Goal: Information Seeking & Learning: Check status

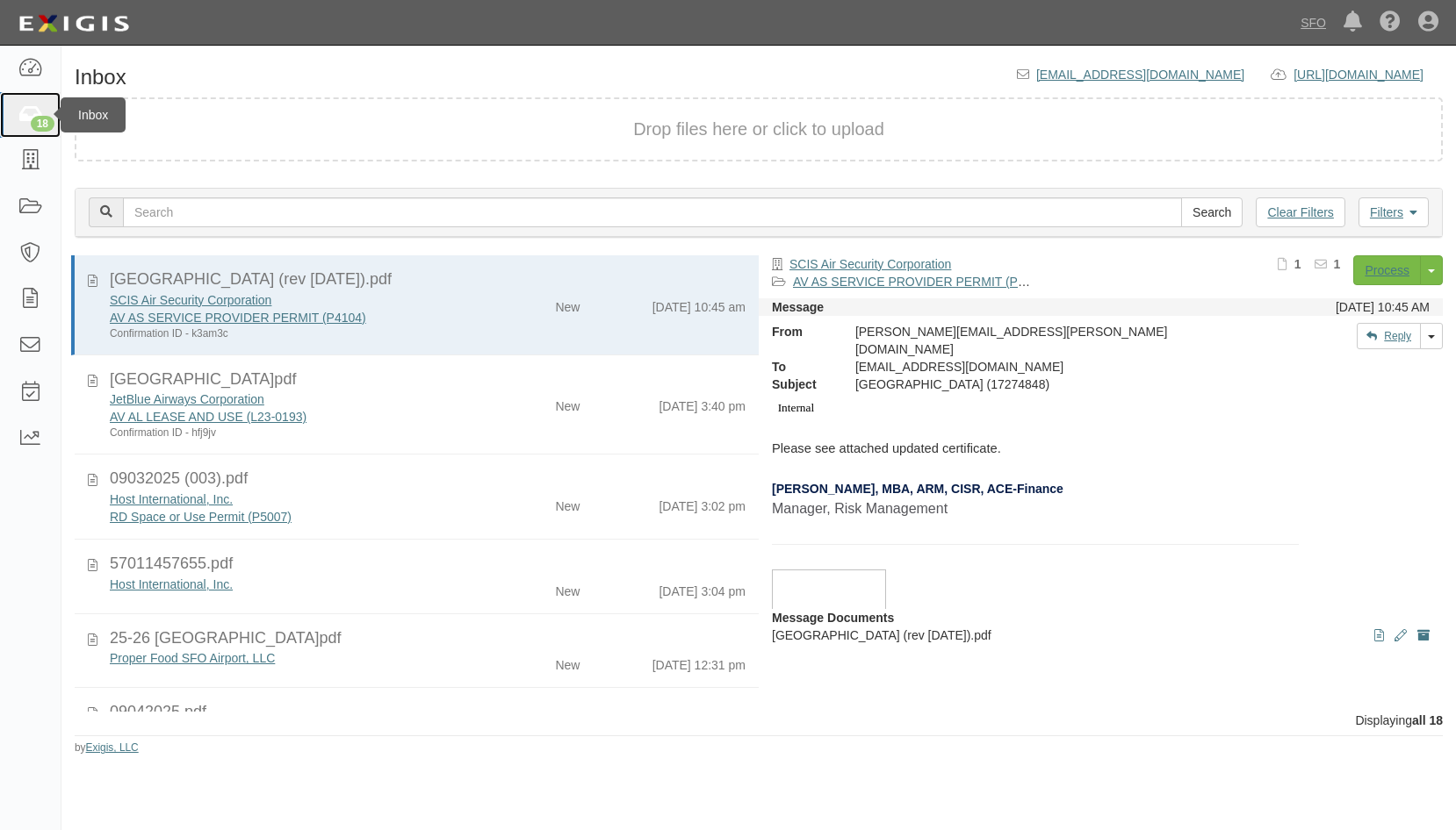
drag, startPoint x: 16, startPoint y: 118, endPoint x: 28, endPoint y: 134, distance: 20.0
click at [16, 118] on link "18" at bounding box center [30, 115] width 61 height 47
click at [182, 112] on form "Drop files here or click to upload" at bounding box center [758, 130] width 1368 height 64
click at [17, 157] on link at bounding box center [30, 161] width 61 height 47
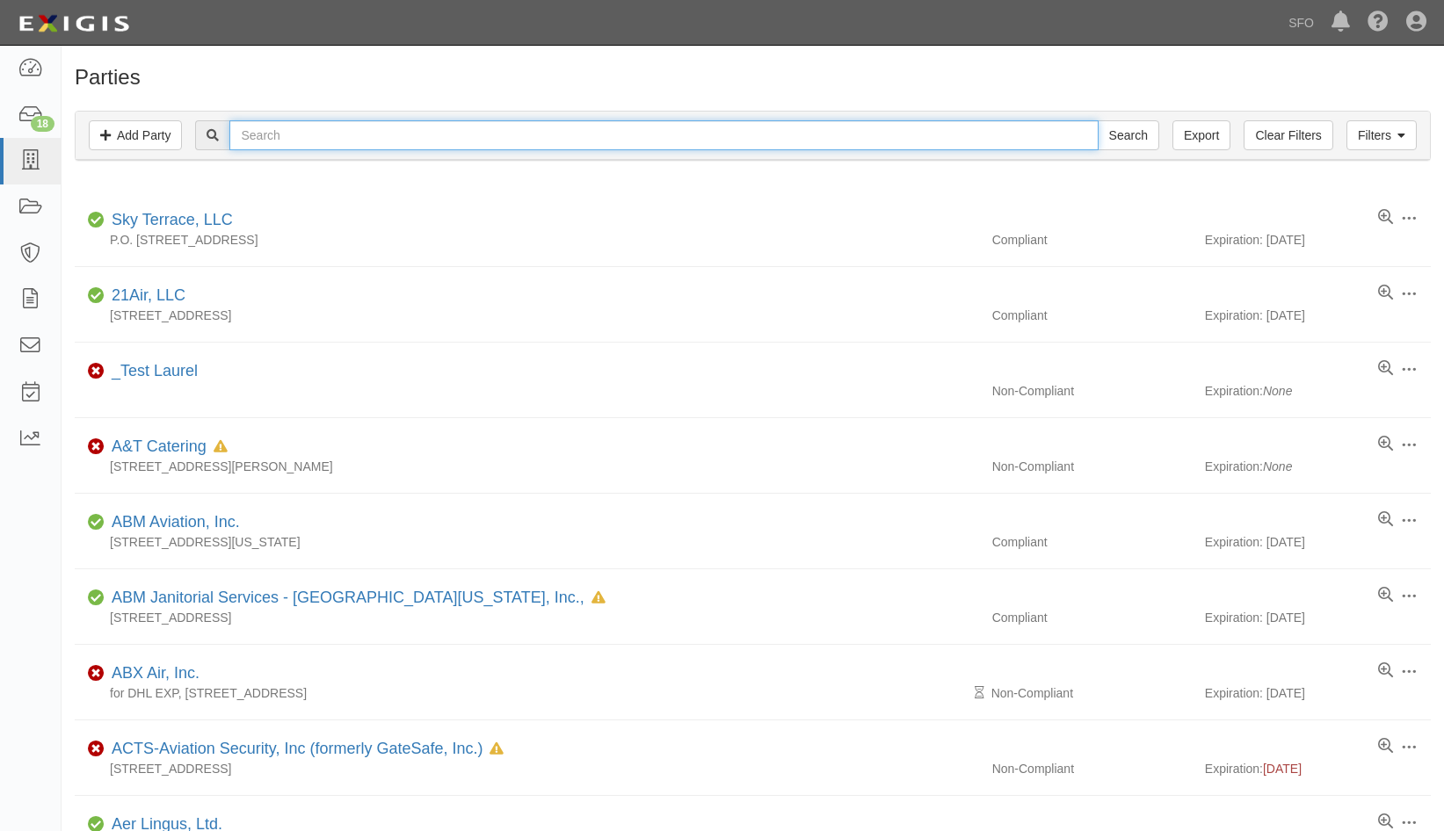
click at [353, 143] on input "text" at bounding box center [663, 135] width 868 height 30
type input "atlas"
click at [1097, 120] on input "Search" at bounding box center [1128, 135] width 62 height 30
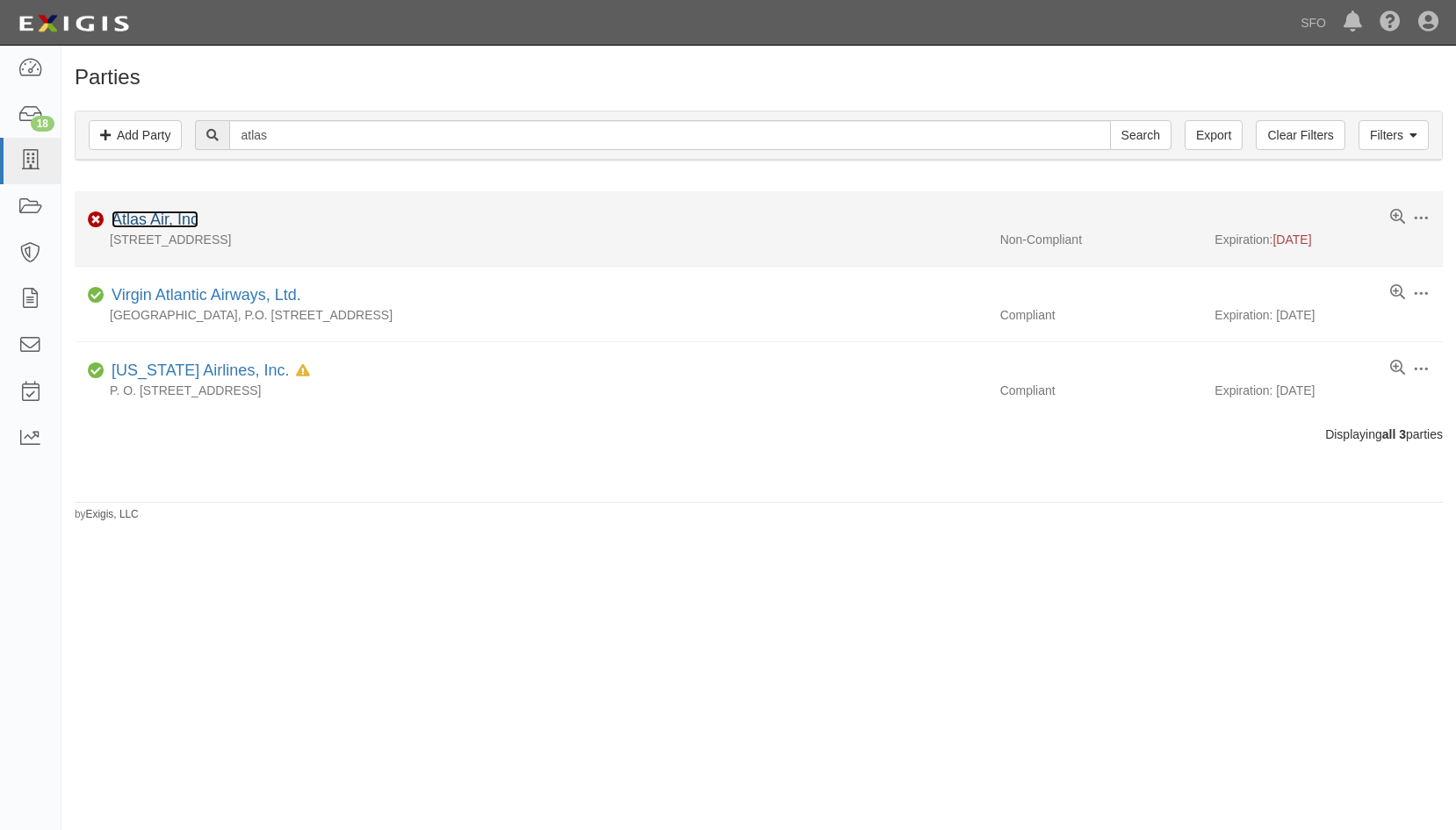
click at [166, 213] on link "Atlas Air, Inc" at bounding box center [155, 220] width 87 height 18
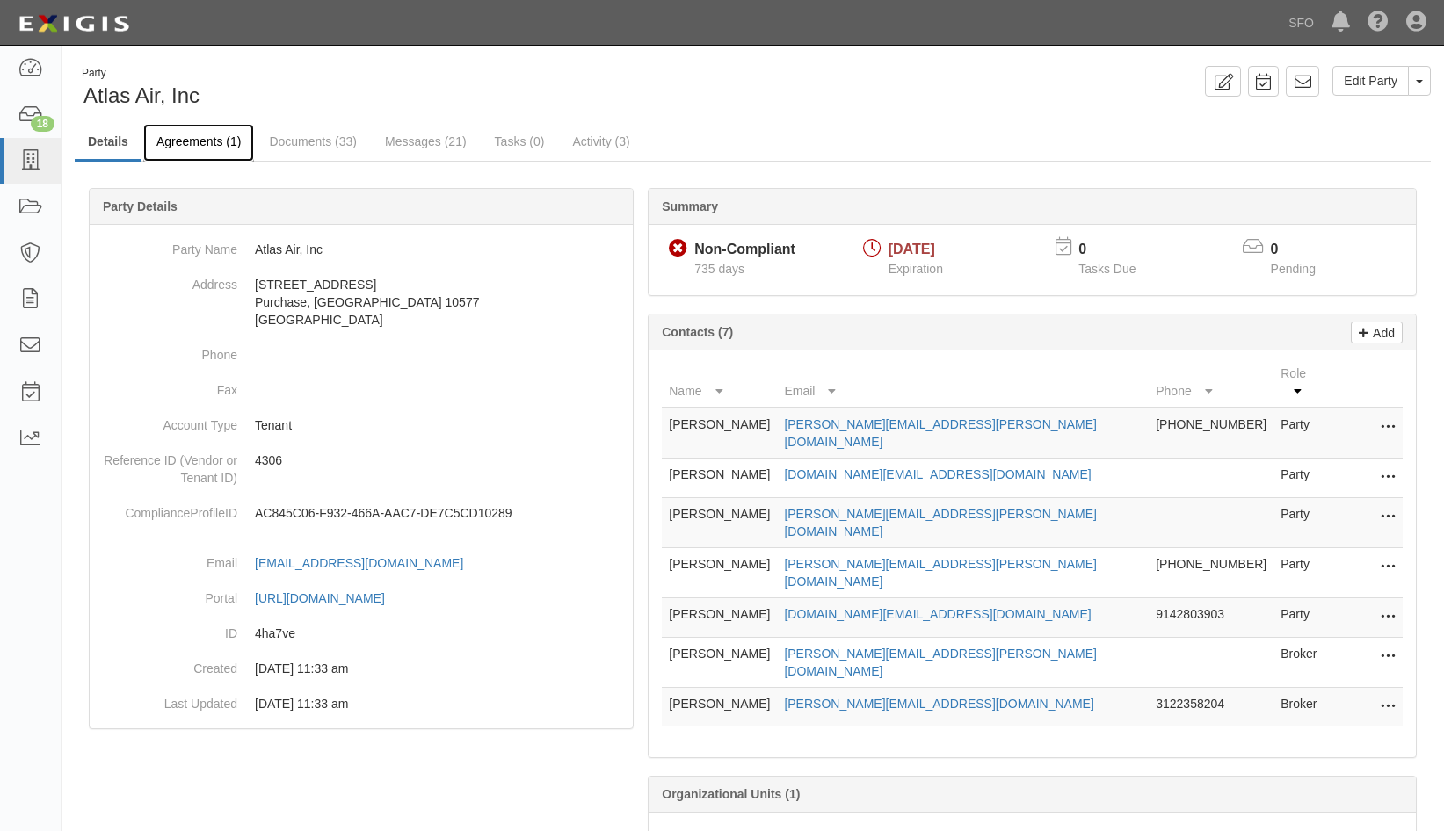
click at [255, 148] on li "Agreements (1)" at bounding box center [199, 143] width 112 height 38
click at [49, 169] on link at bounding box center [30, 161] width 61 height 47
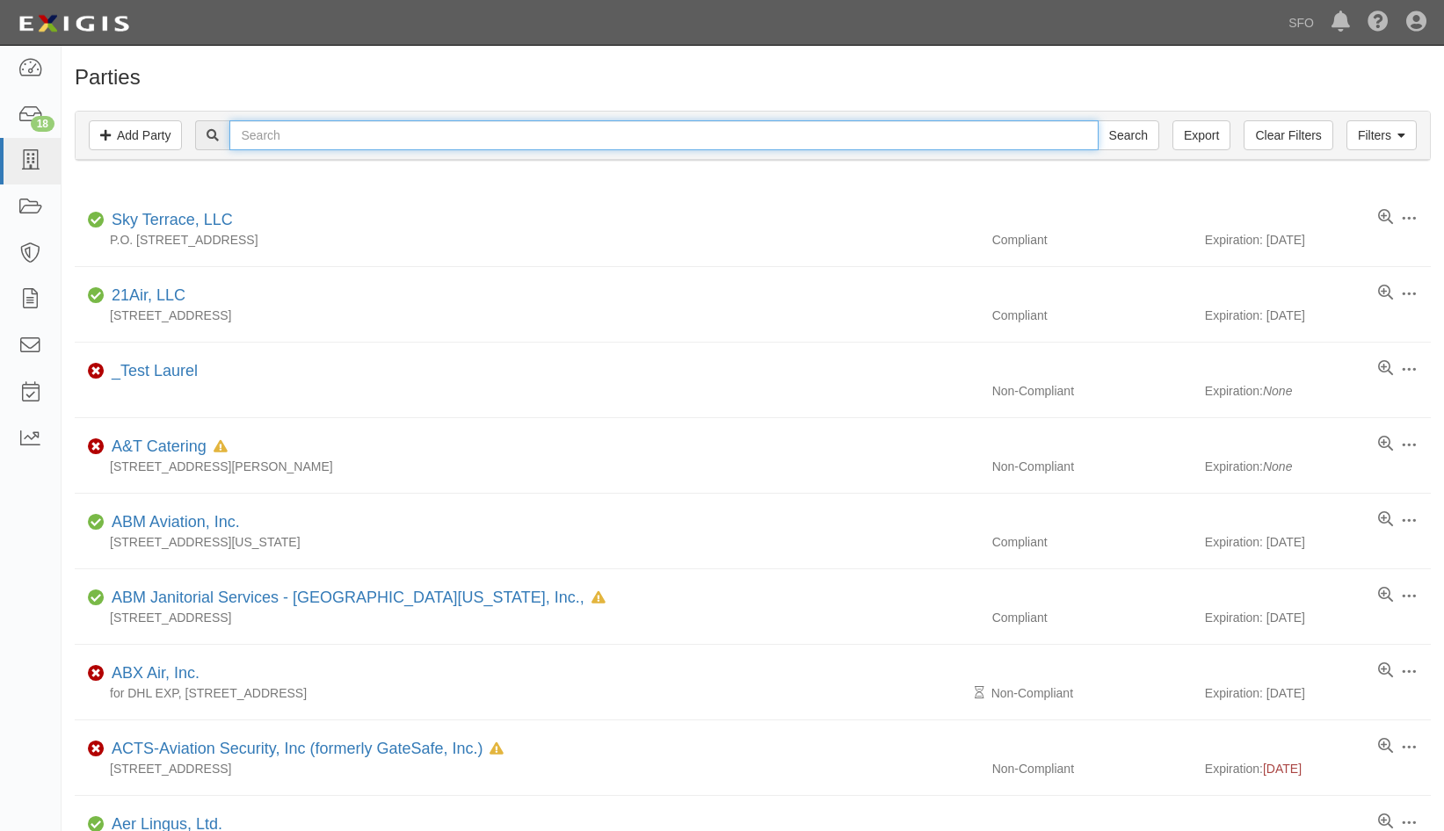
click at [318, 135] on input "text" at bounding box center [663, 135] width 868 height 30
type input "arin"
click at [1097, 120] on input "Search" at bounding box center [1128, 135] width 62 height 30
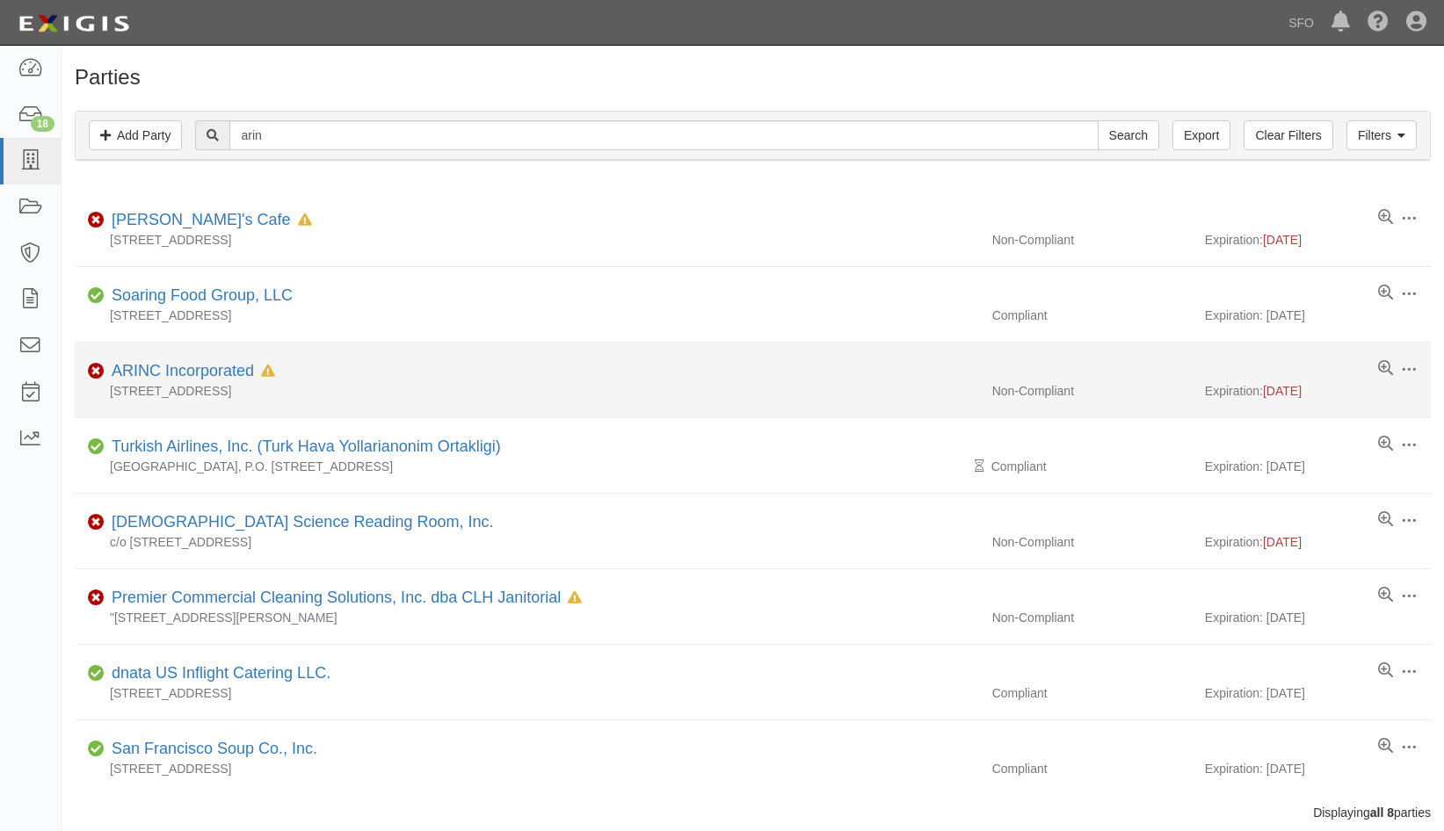
click at [192, 361] on div "ARINC Incorporated In Default since 06/15/2025" at bounding box center [190, 371] width 170 height 23
click at [195, 372] on link "ARINC Incorporated" at bounding box center [183, 371] width 142 height 18
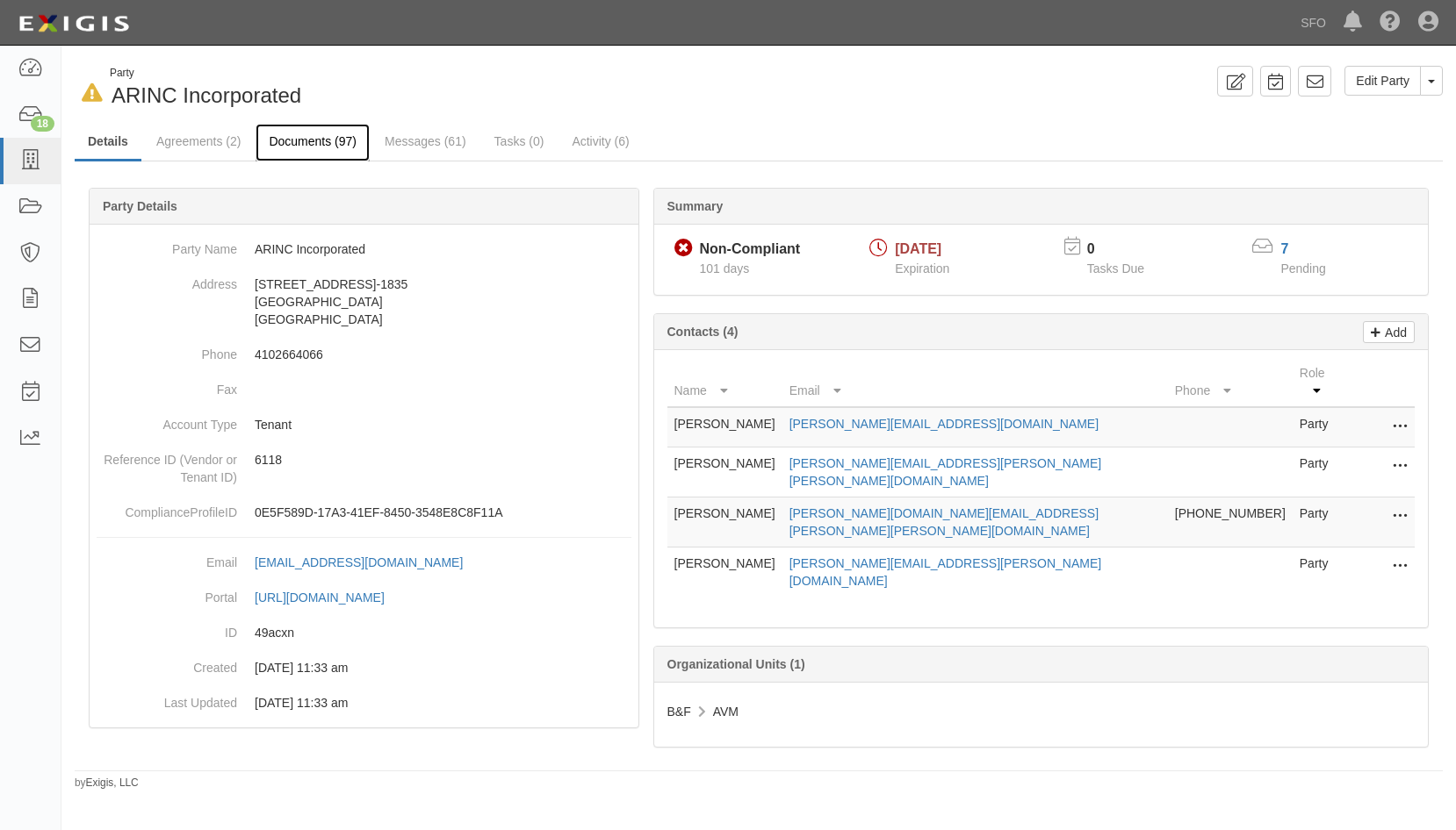
click at [320, 155] on link "Documents (97)" at bounding box center [313, 143] width 114 height 38
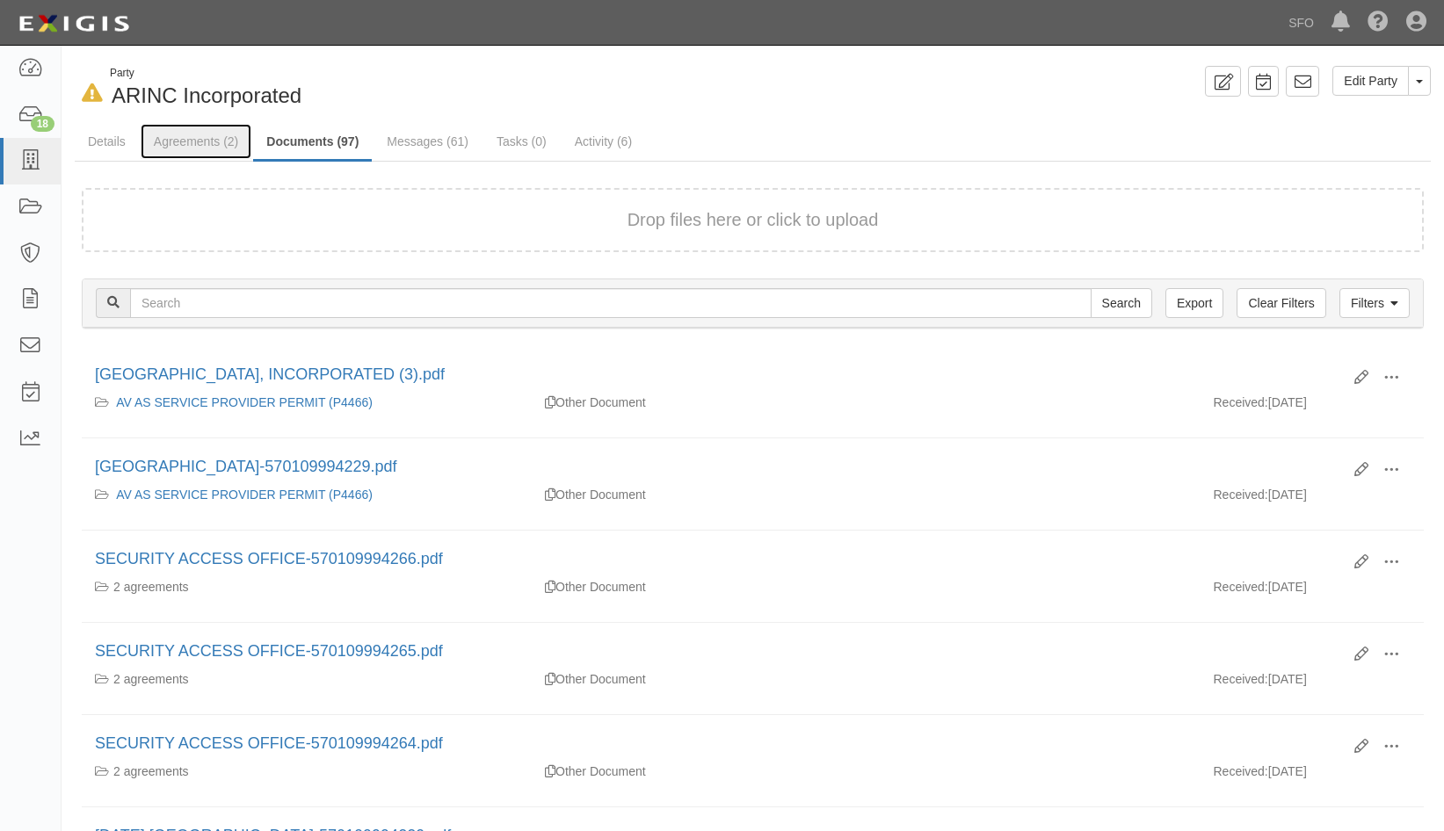
click at [180, 148] on link "Agreements (2)" at bounding box center [196, 141] width 111 height 35
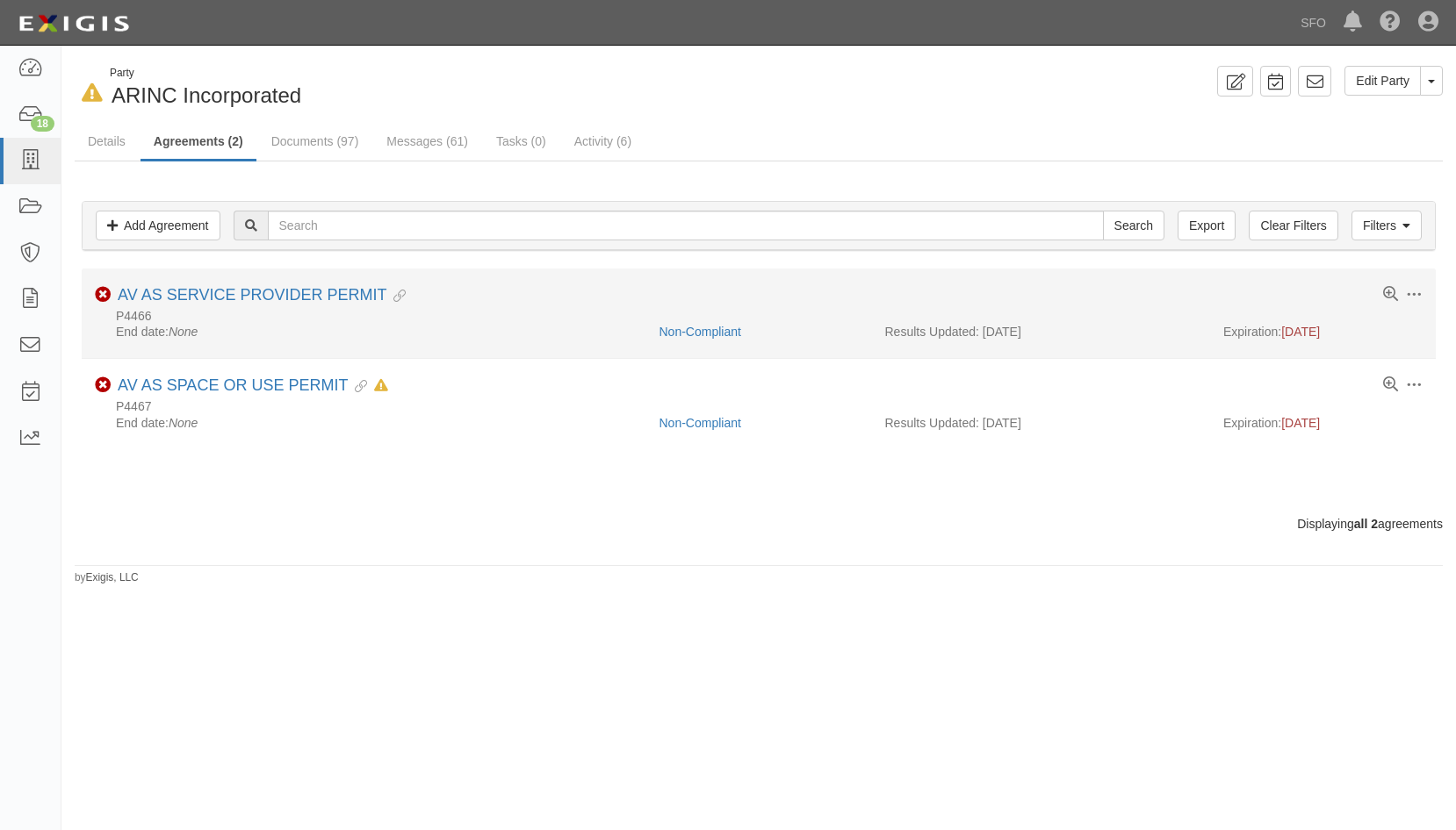
click at [163, 283] on li "Toggle Agreement Dropdown Edit Log activity Add task Send message Archive Non-C…" at bounding box center [758, 314] width 1354 height 91
click at [164, 286] on li "Toggle Agreement Dropdown Edit Log activity Add task Send message Archive Non-C…" at bounding box center [758, 314] width 1354 height 91
click at [172, 297] on link "AV AS SERVICE PROVIDER PERMIT" at bounding box center [252, 295] width 269 height 18
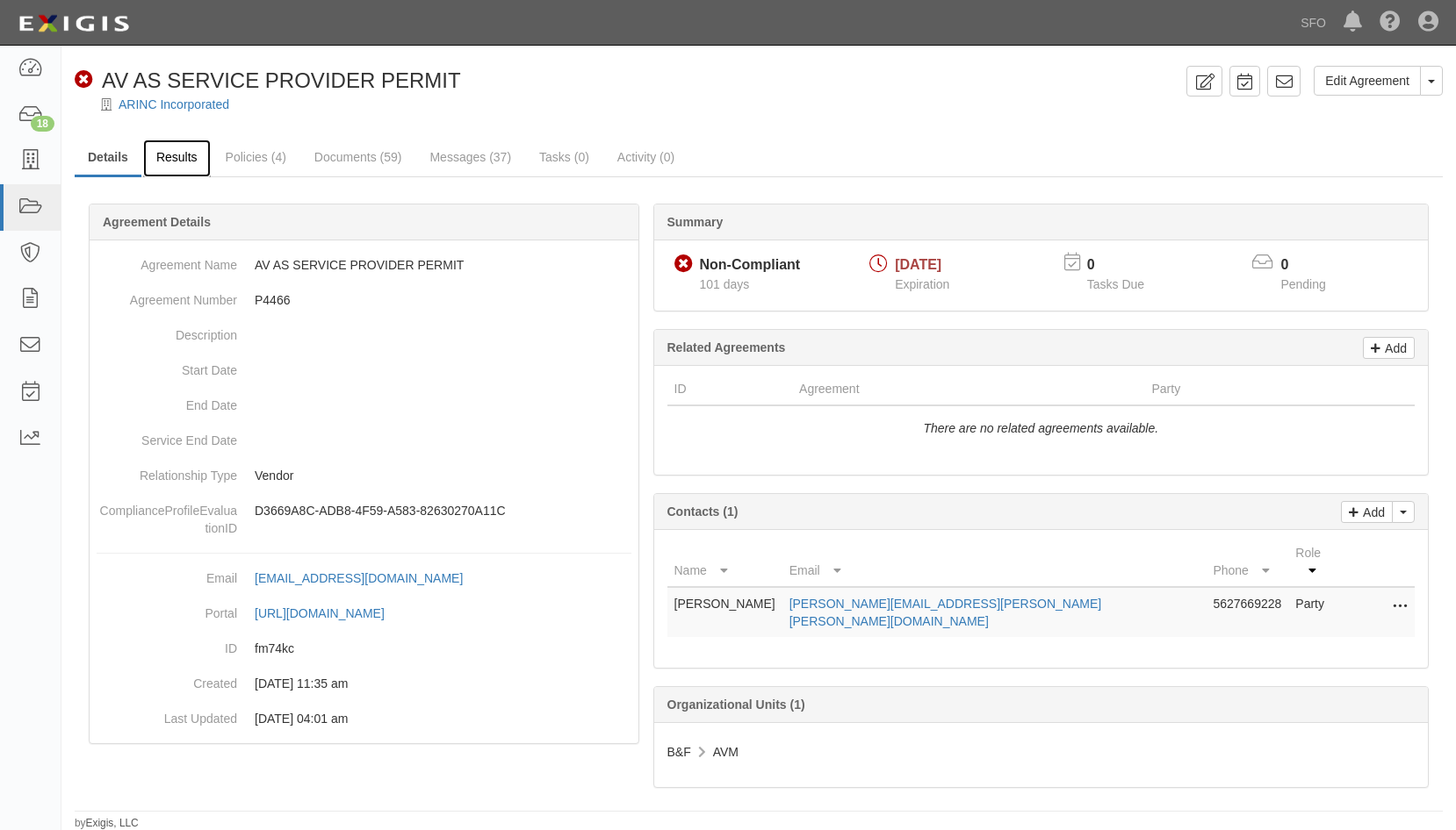
click at [171, 152] on link "Results" at bounding box center [177, 159] width 68 height 38
click at [176, 159] on link "Results" at bounding box center [177, 159] width 68 height 38
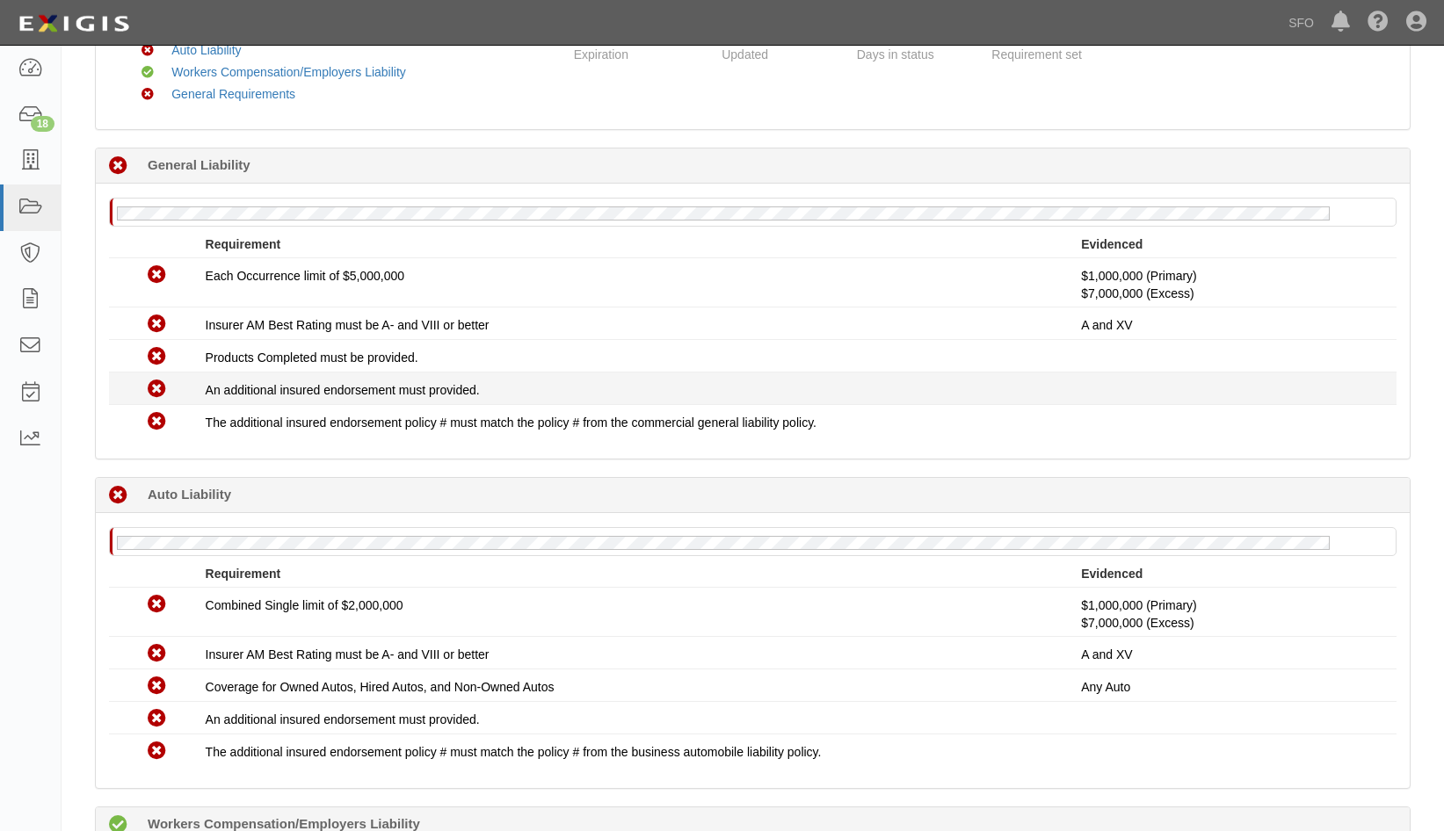
scroll to position [264, 0]
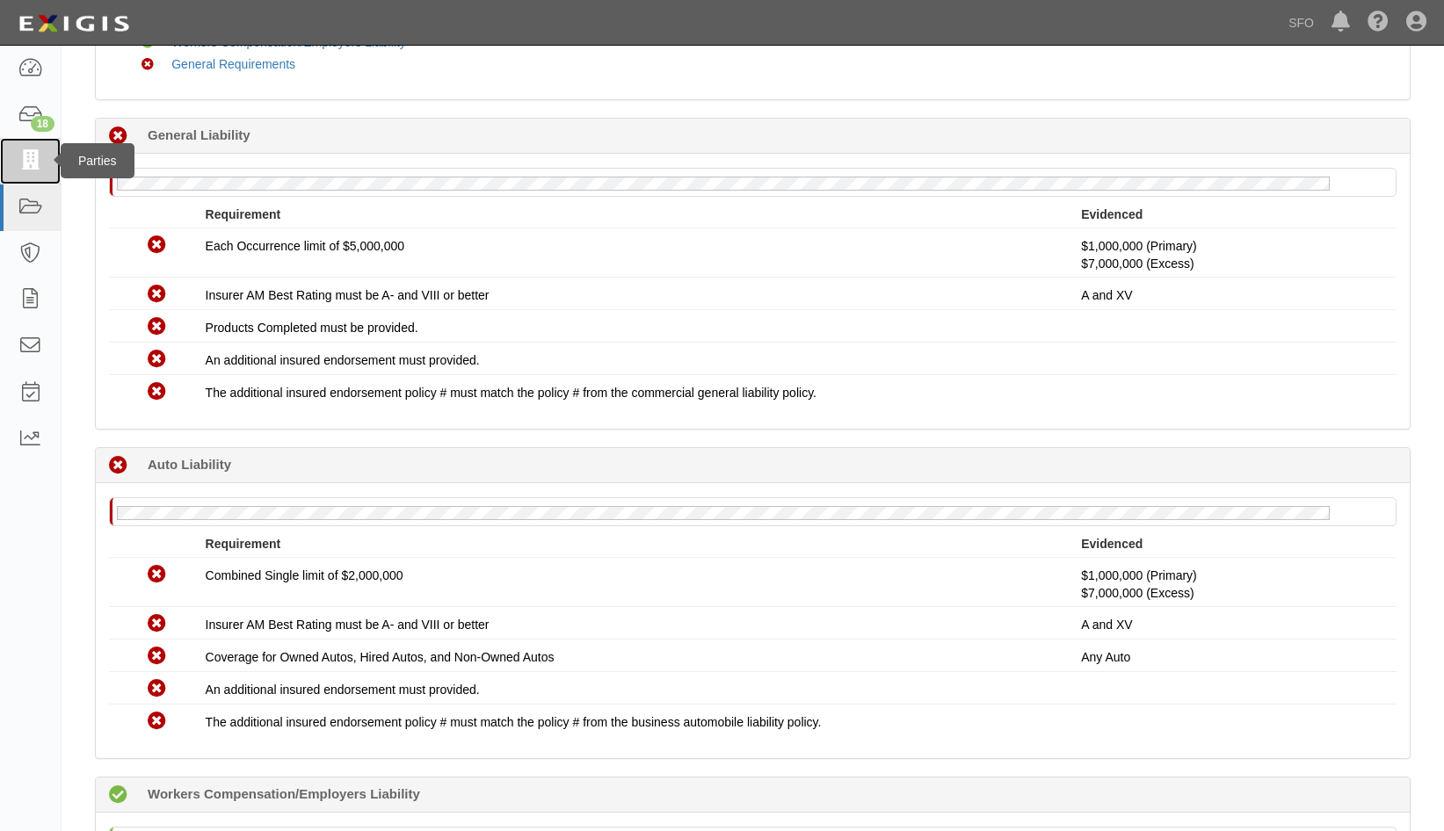
click at [31, 161] on icon at bounding box center [30, 161] width 25 height 20
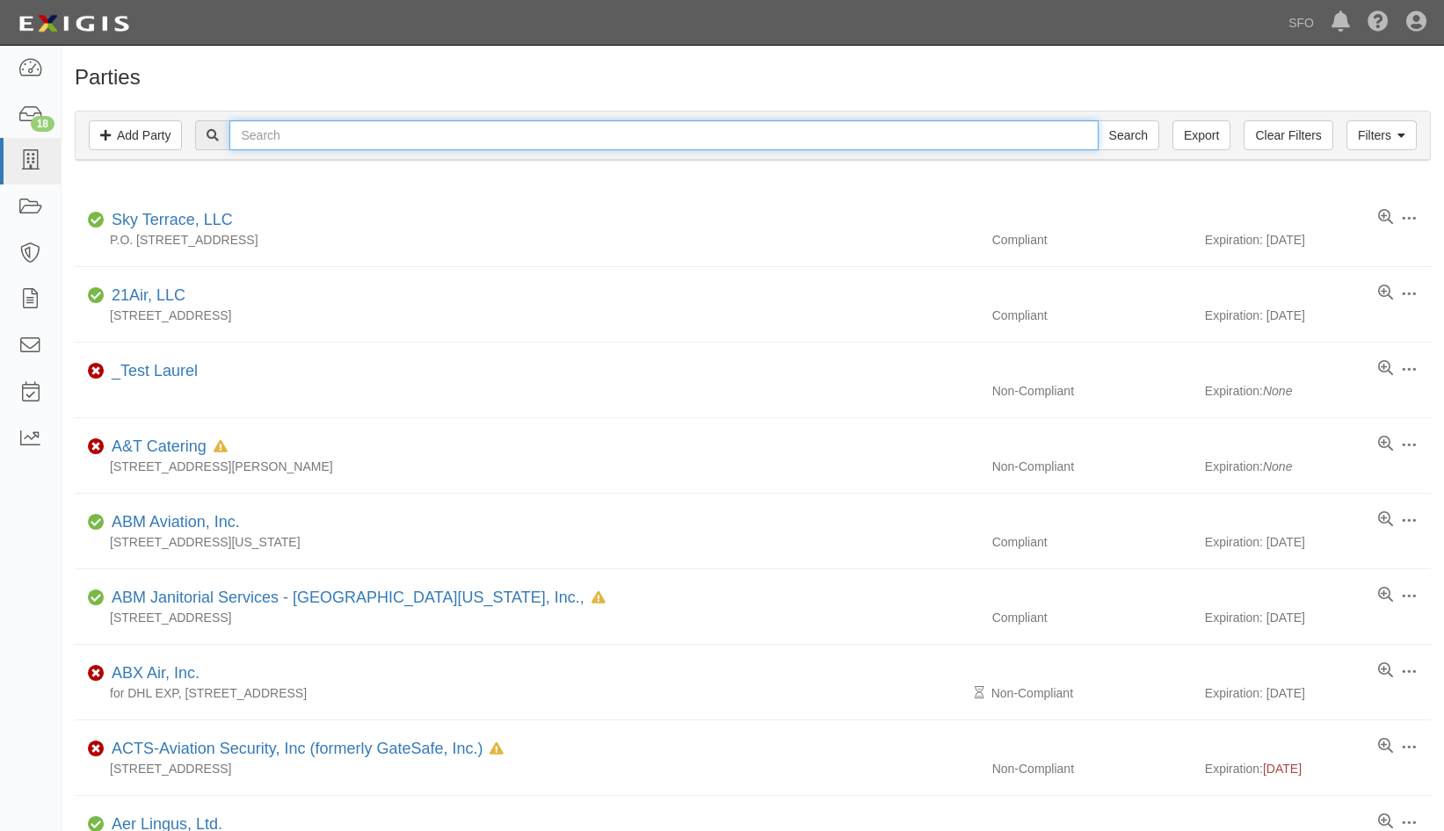
click at [293, 125] on input "text" at bounding box center [663, 135] width 868 height 30
type input "bree"
click at [1097, 120] on input "Search" at bounding box center [1128, 135] width 62 height 30
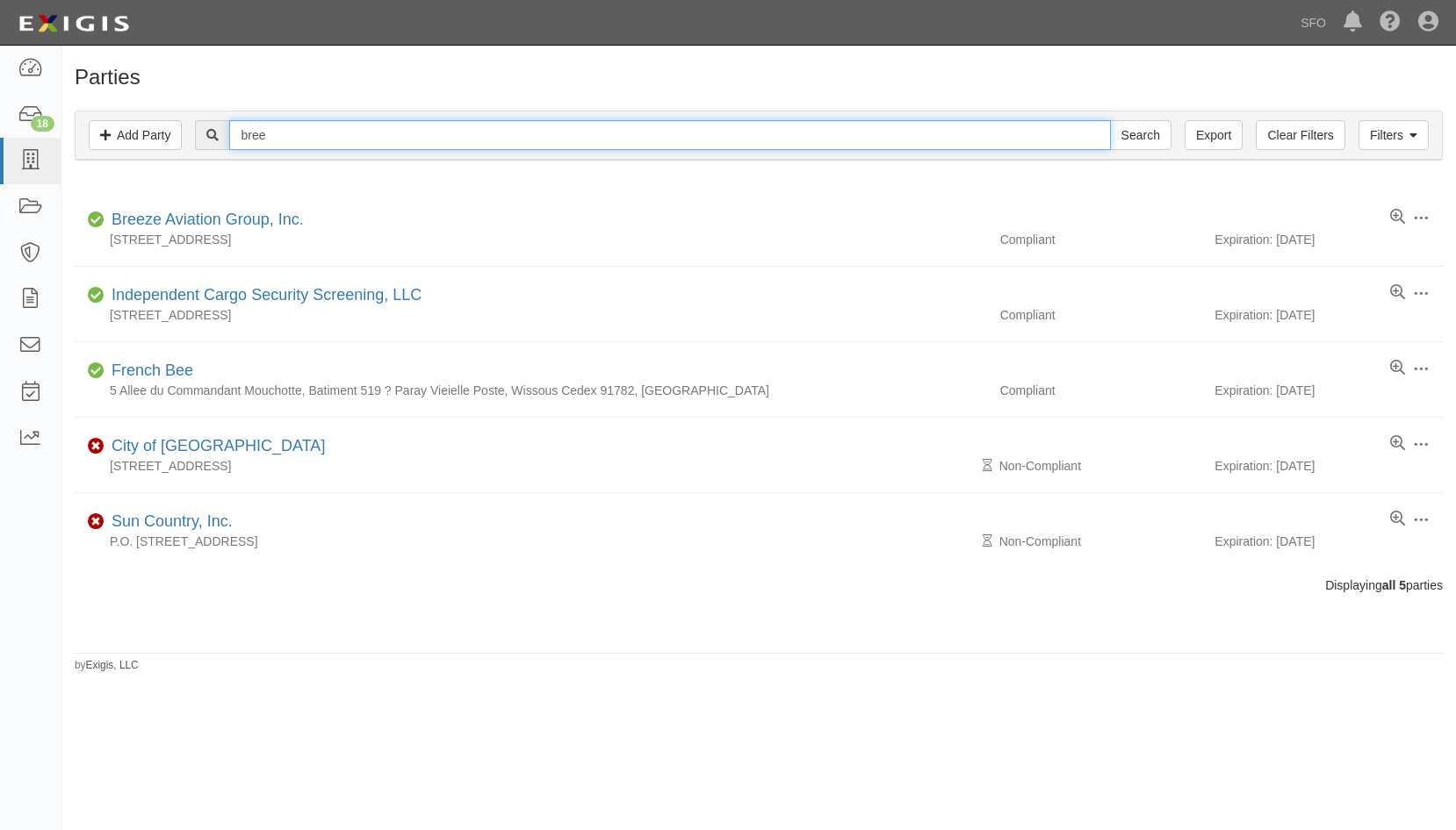
drag, startPoint x: 278, startPoint y: 130, endPoint x: 186, endPoint y: 130, distance: 92.0
click at [188, 138] on div "bree Search" at bounding box center [758, 135] width 1340 height 30
type input "brit"
click at [1110, 120] on input "Search" at bounding box center [1141, 135] width 62 height 30
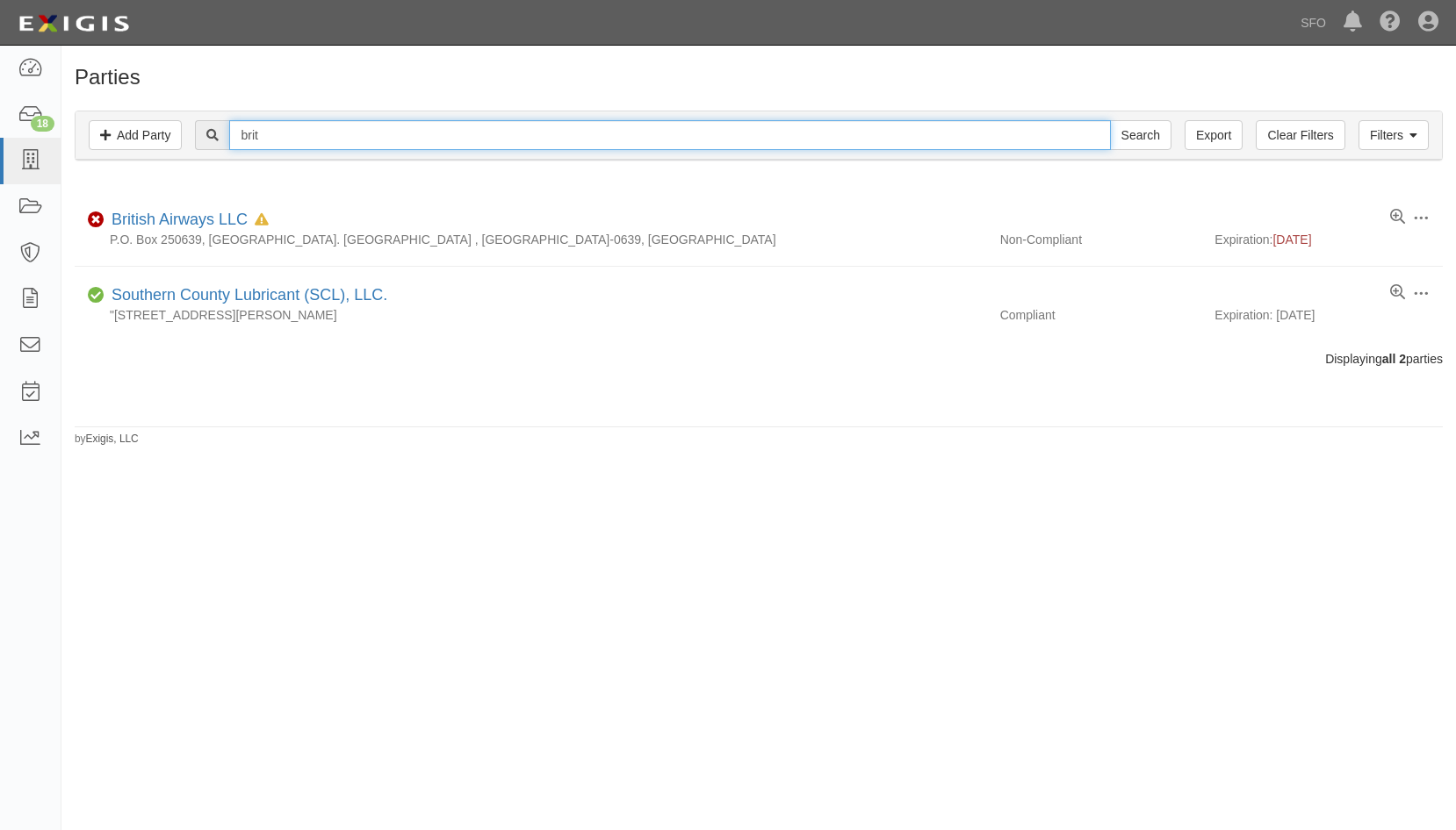
drag, startPoint x: 380, startPoint y: 143, endPoint x: 69, endPoint y: 134, distance: 311.1
click at [69, 134] on div "Filters Add Party Clear Filters Export brit Search Filters Compliance Status Co…" at bounding box center [758, 138] width 1394 height 81
type input "capp"
click at [1110, 120] on input "Search" at bounding box center [1141, 135] width 62 height 30
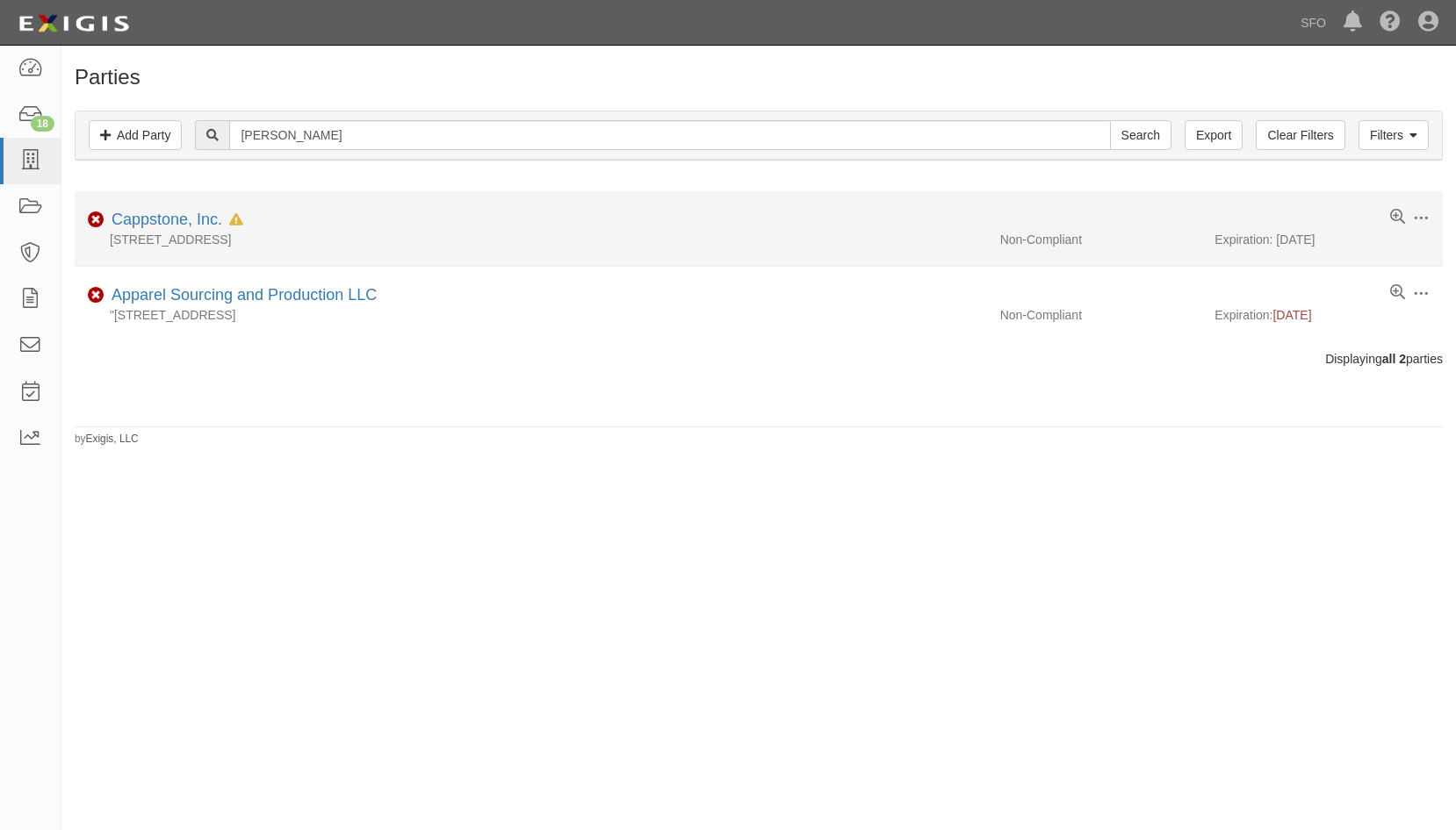
click at [134, 205] on li "Edit Log activity Add task Send message Archive Non-Compliant Cappstone, Inc. I…" at bounding box center [758, 230] width 1368 height 76
click at [141, 215] on link "Cappstone, Inc." at bounding box center [167, 220] width 111 height 18
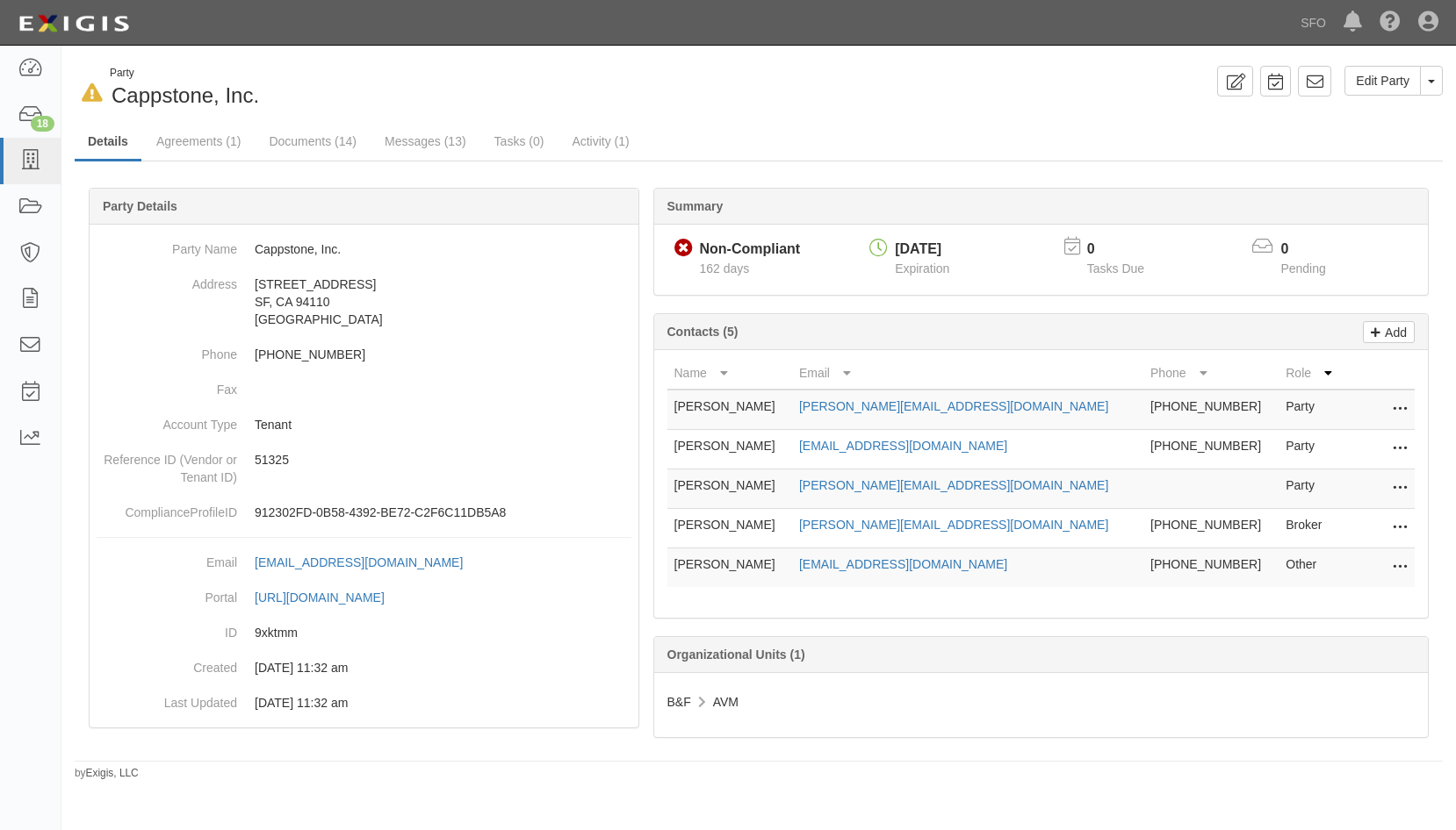
click at [305, 160] on ul "Details Agreements (1) Documents (14) Messages (13) Tasks (0) Activity (1)" at bounding box center [758, 143] width 1368 height 38
drag, startPoint x: 279, startPoint y: 144, endPoint x: 209, endPoint y: 148, distance: 70.1
click at [279, 145] on link "Documents (14)" at bounding box center [313, 141] width 114 height 35
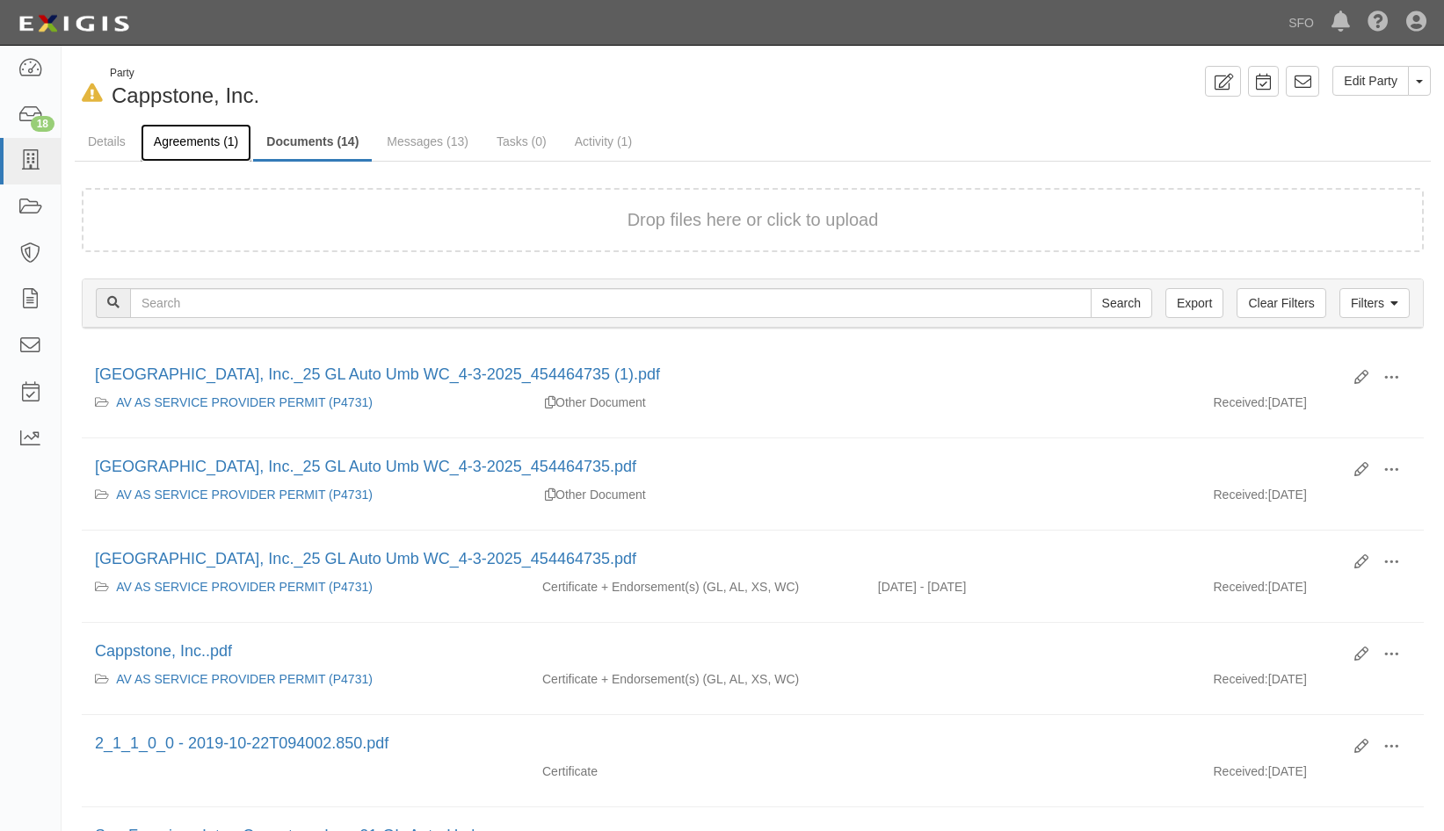
drag, startPoint x: 0, startPoint y: 0, endPoint x: 175, endPoint y: 143, distance: 226.0
click at [175, 143] on link "Agreements (1)" at bounding box center [196, 143] width 111 height 38
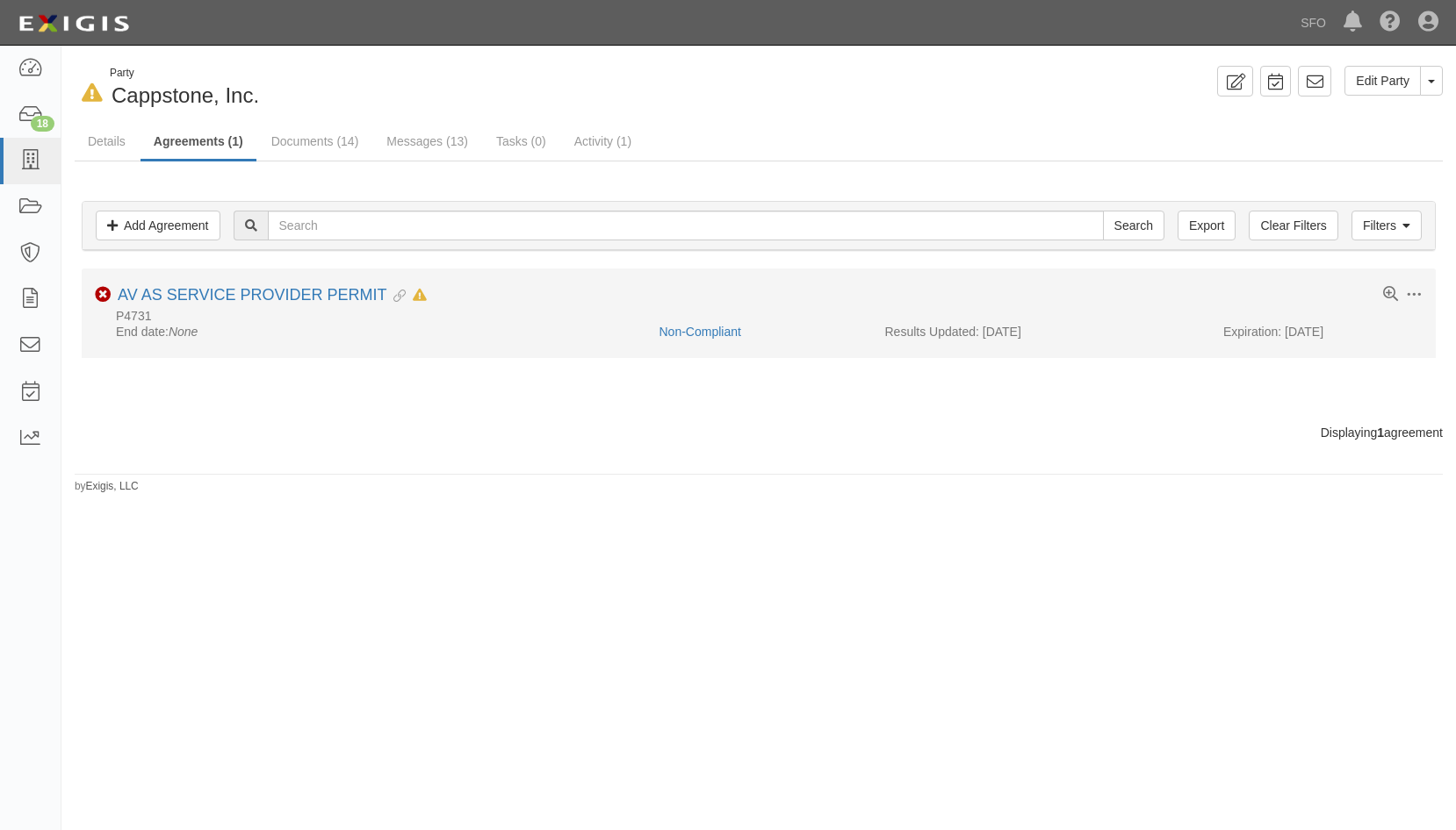
click at [298, 307] on div "Toggle Agreement Dropdown Edit Log activity Add task Send message Archive Non-C…" at bounding box center [758, 304] width 1354 height 37
click at [301, 300] on link "AV AS SERVICE PROVIDER PERMIT" at bounding box center [252, 295] width 269 height 18
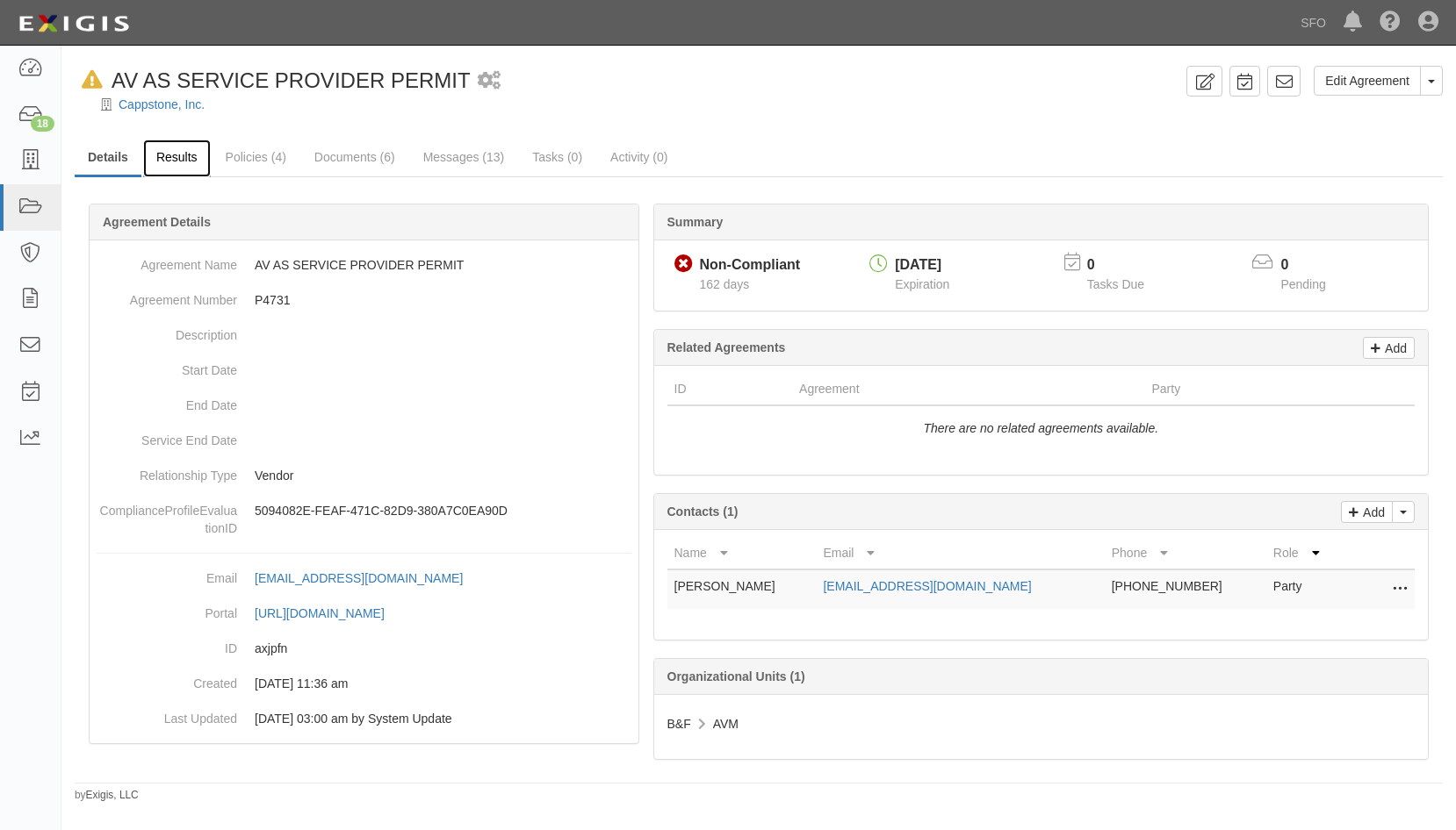
click at [185, 167] on link "Results" at bounding box center [177, 159] width 68 height 38
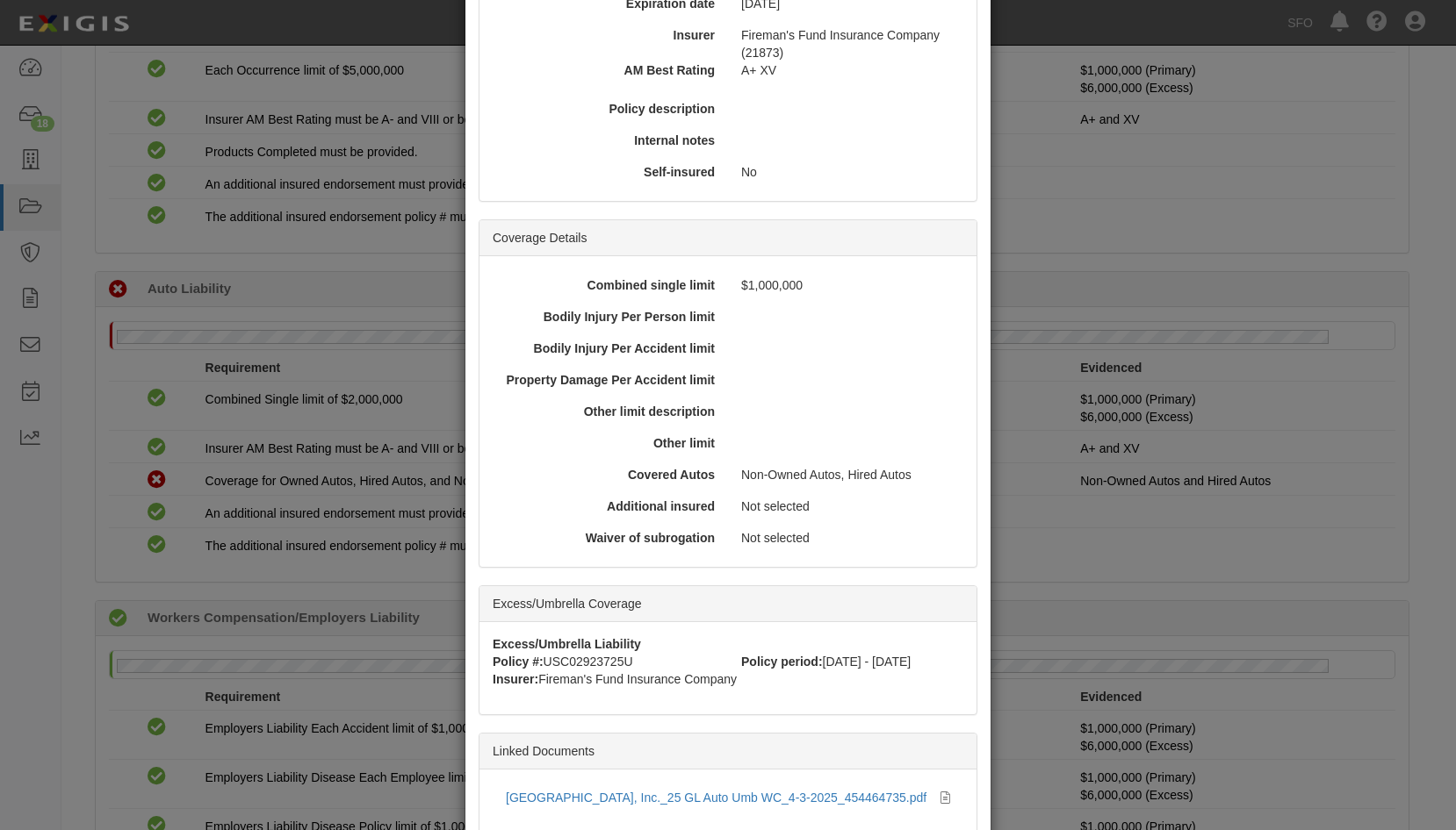
scroll to position [381, 0]
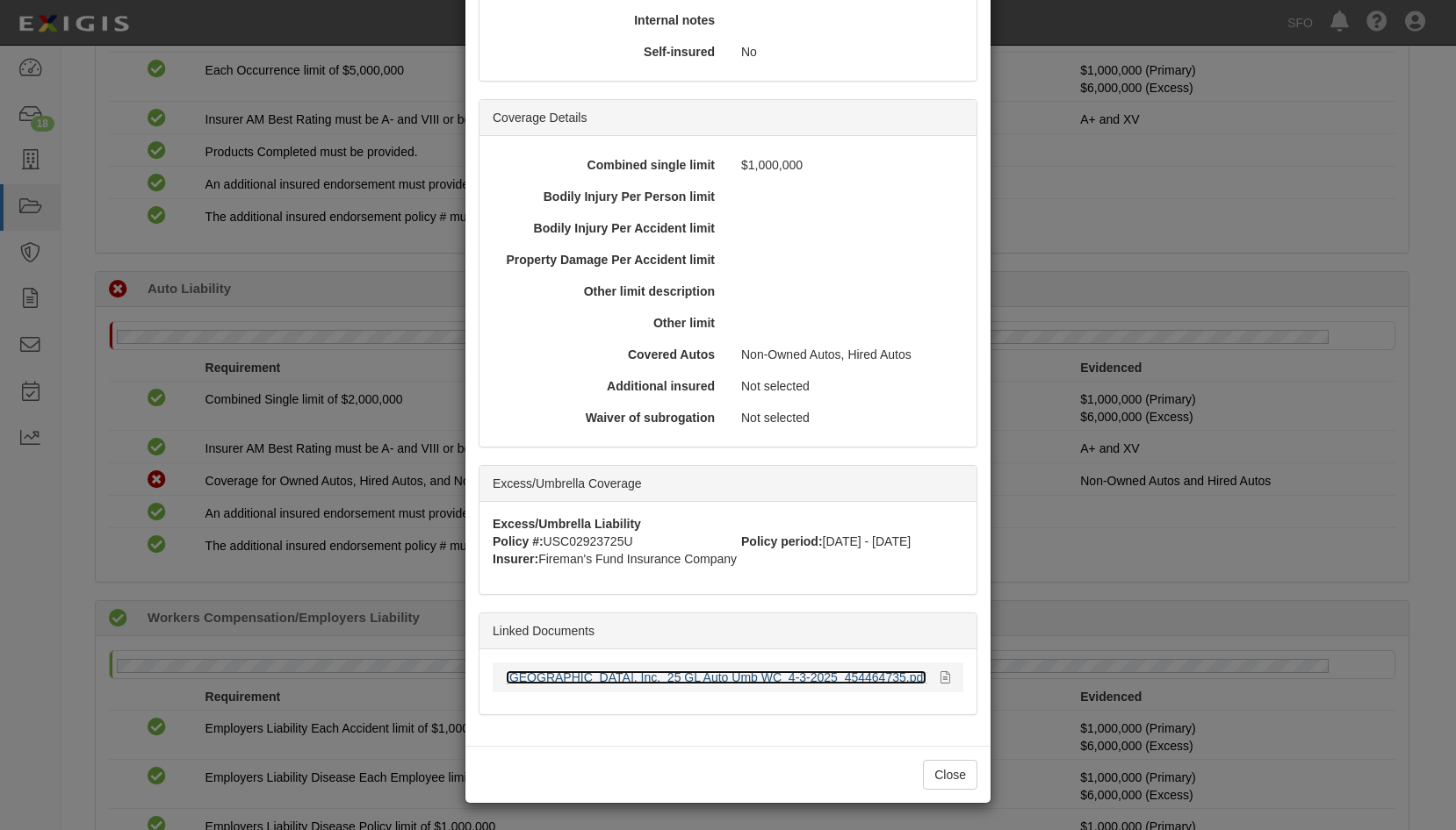
click at [589, 676] on link "San Francisco International Airport_Cappstone, Inc._25 GL Auto Umb WC_4-3-2025_…" at bounding box center [716, 677] width 421 height 14
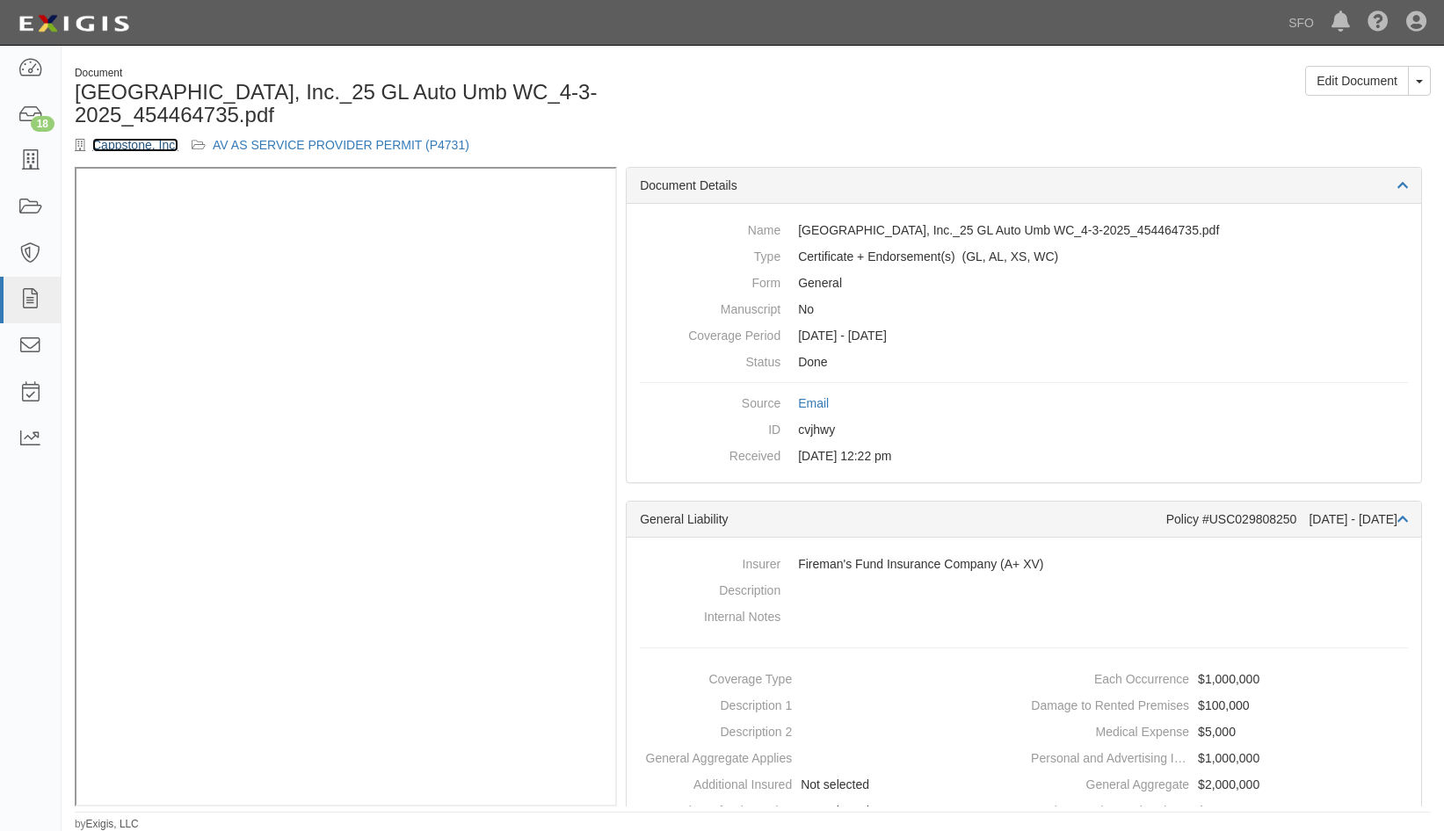
click at [146, 151] on link "Cappstone, Inc." at bounding box center [135, 145] width 86 height 14
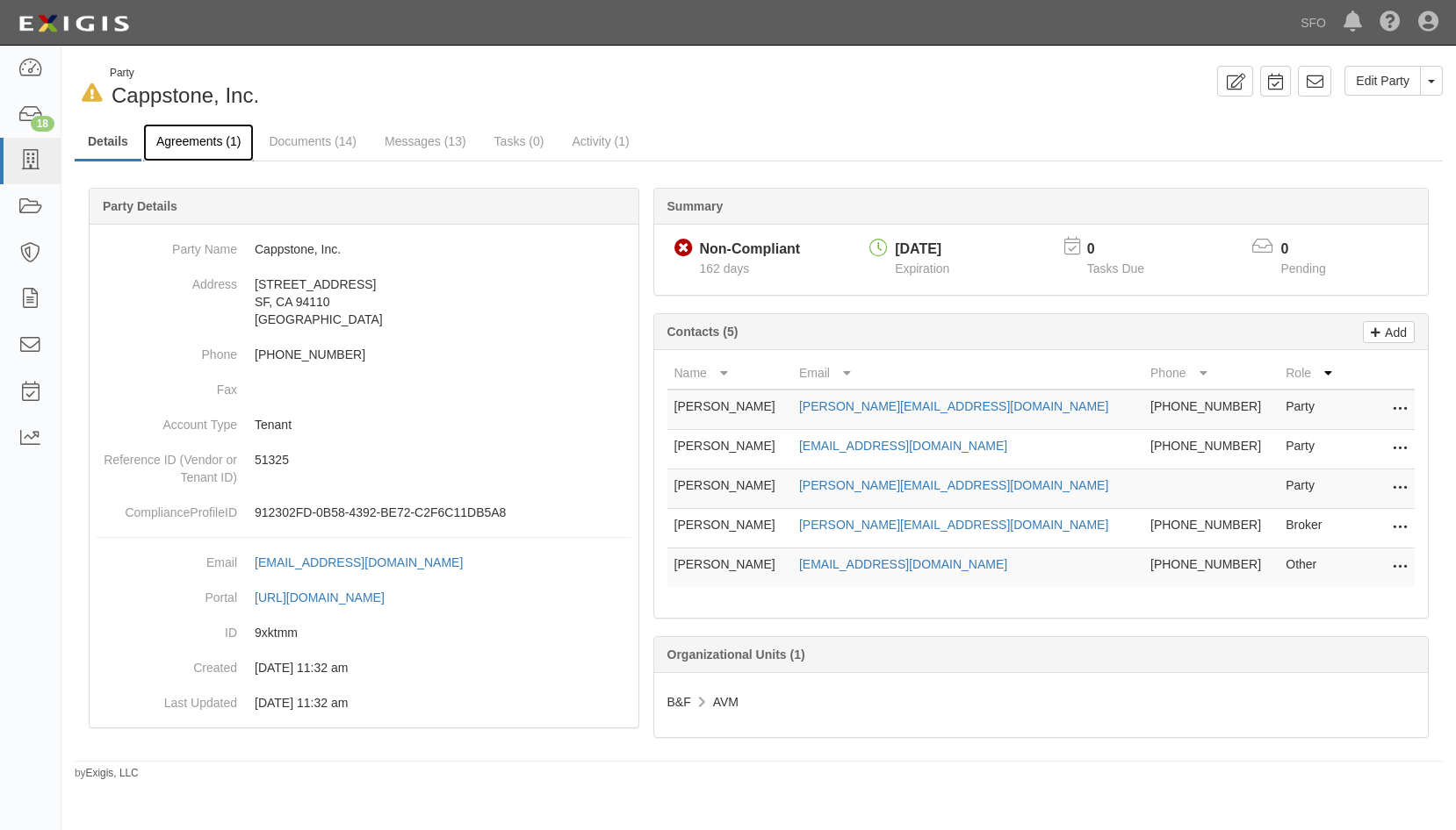
click at [192, 145] on link "Agreements (1)" at bounding box center [198, 143] width 111 height 38
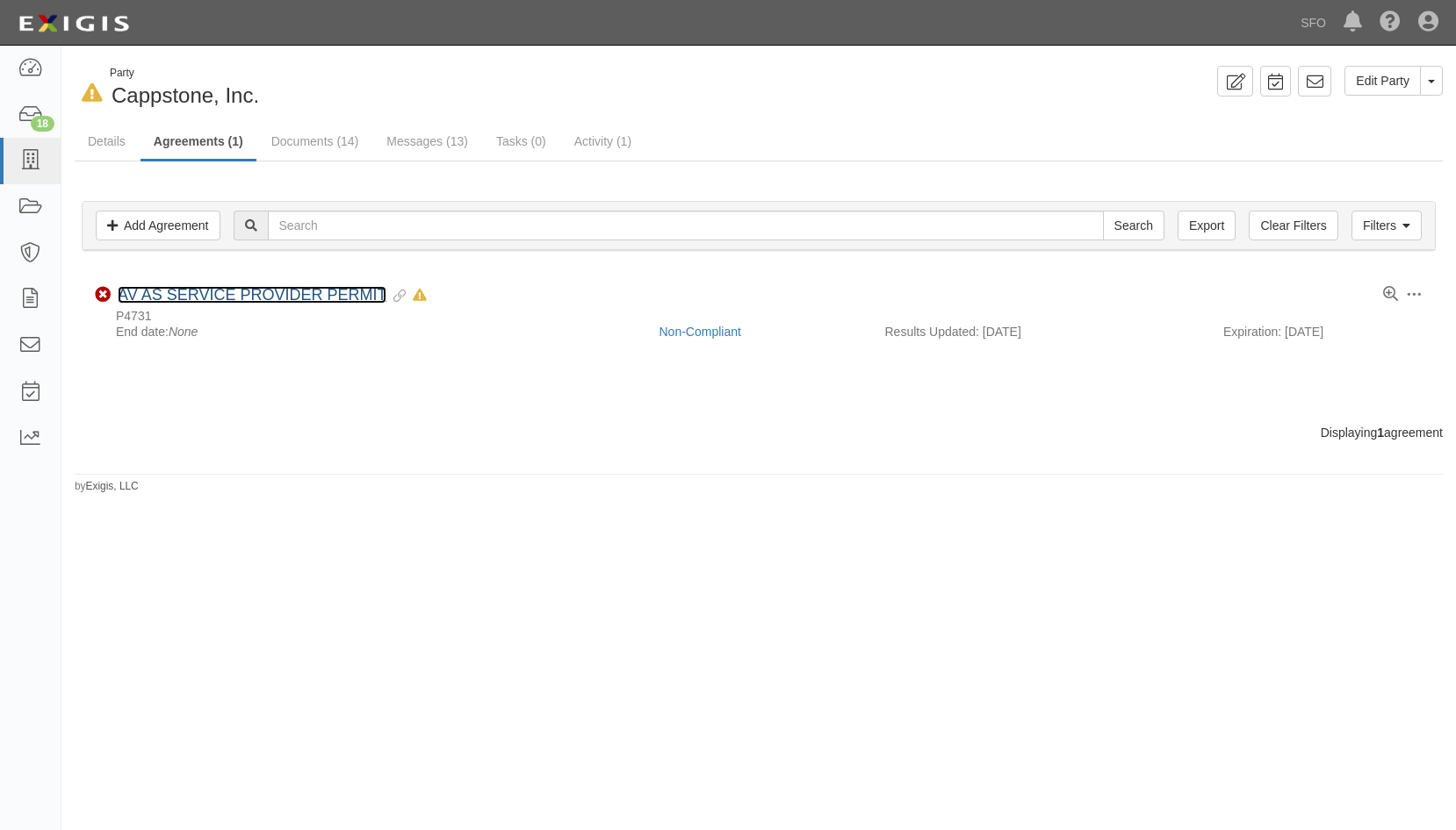
click at [212, 300] on link "AV AS SERVICE PROVIDER PERMIT" at bounding box center [252, 295] width 269 height 18
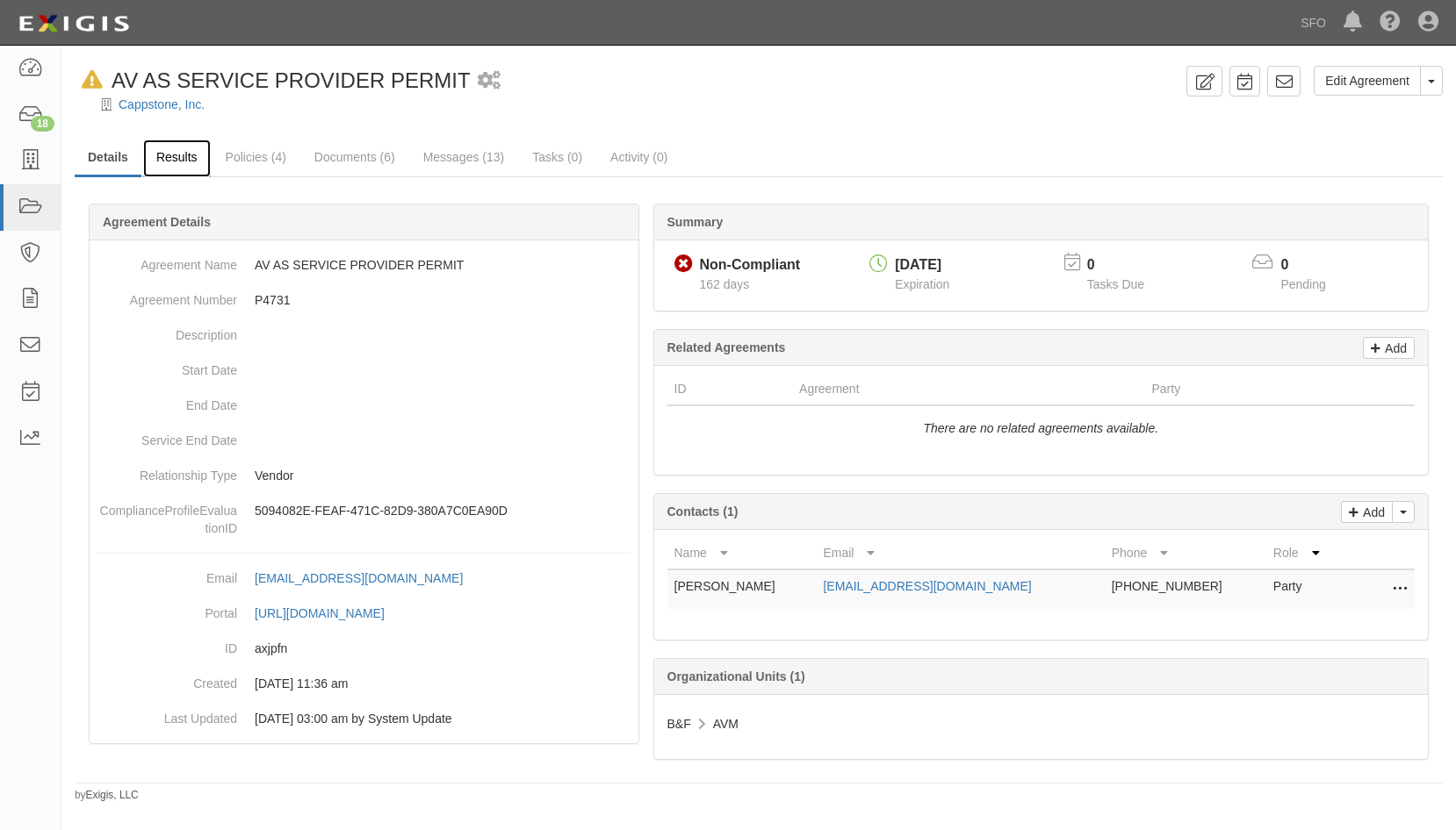
click at [155, 164] on link "Results" at bounding box center [177, 159] width 68 height 38
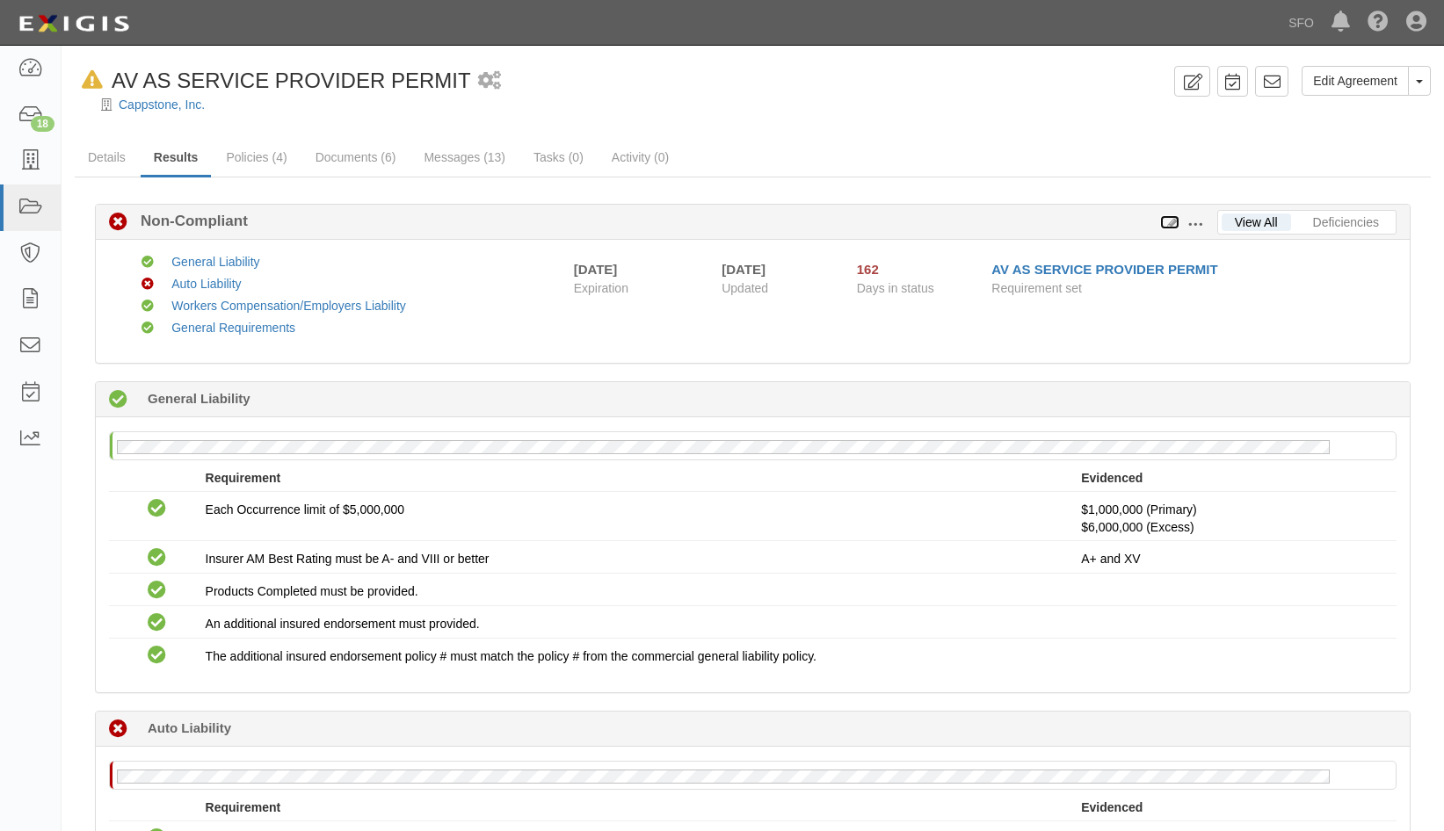
click at [1166, 221] on icon at bounding box center [1169, 223] width 19 height 12
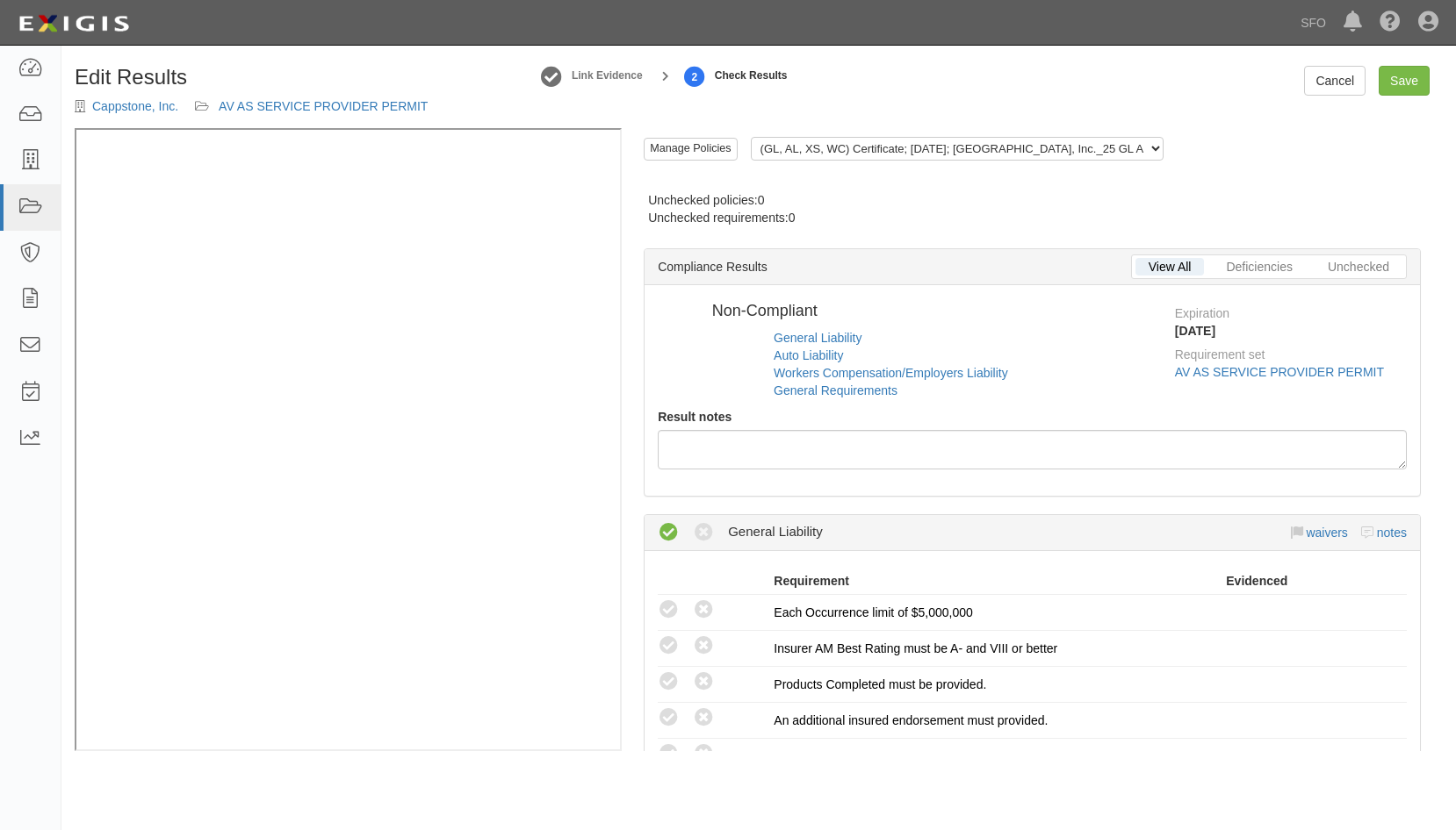
radio input "false"
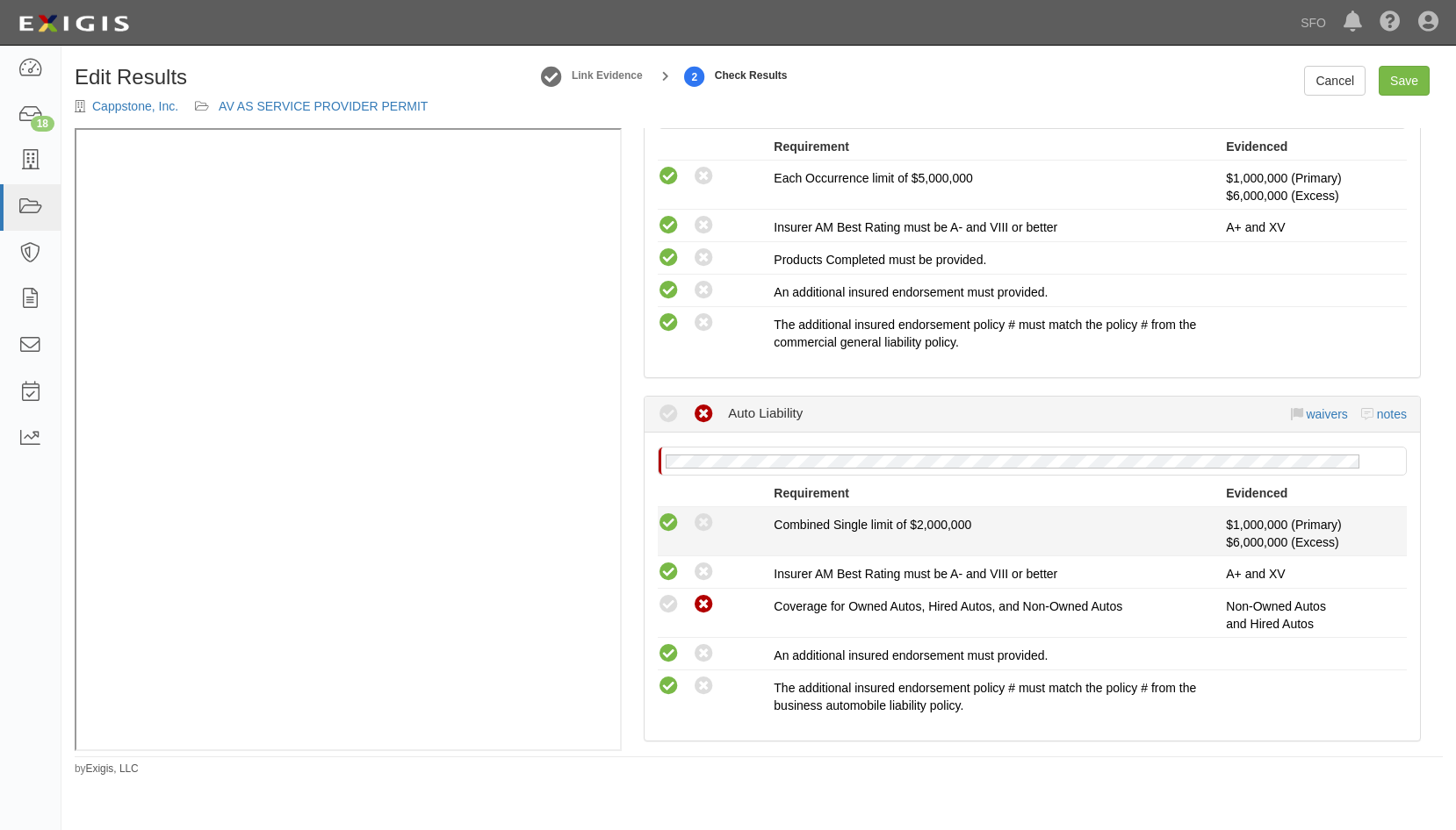
scroll to position [438, 0]
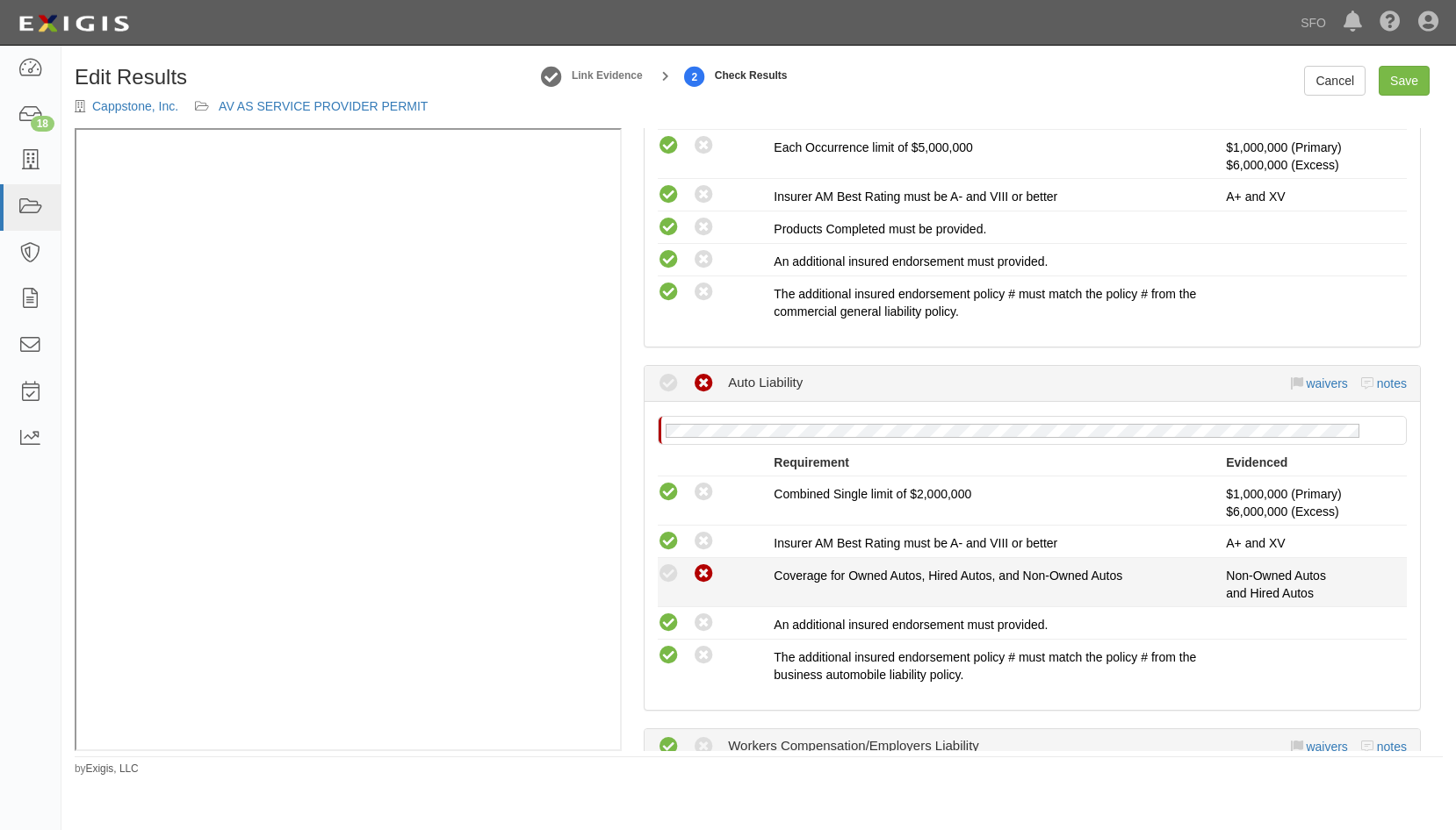
click at [667, 585] on icon at bounding box center [669, 574] width 22 height 22
click at [673, 585] on icon at bounding box center [669, 574] width 22 height 22
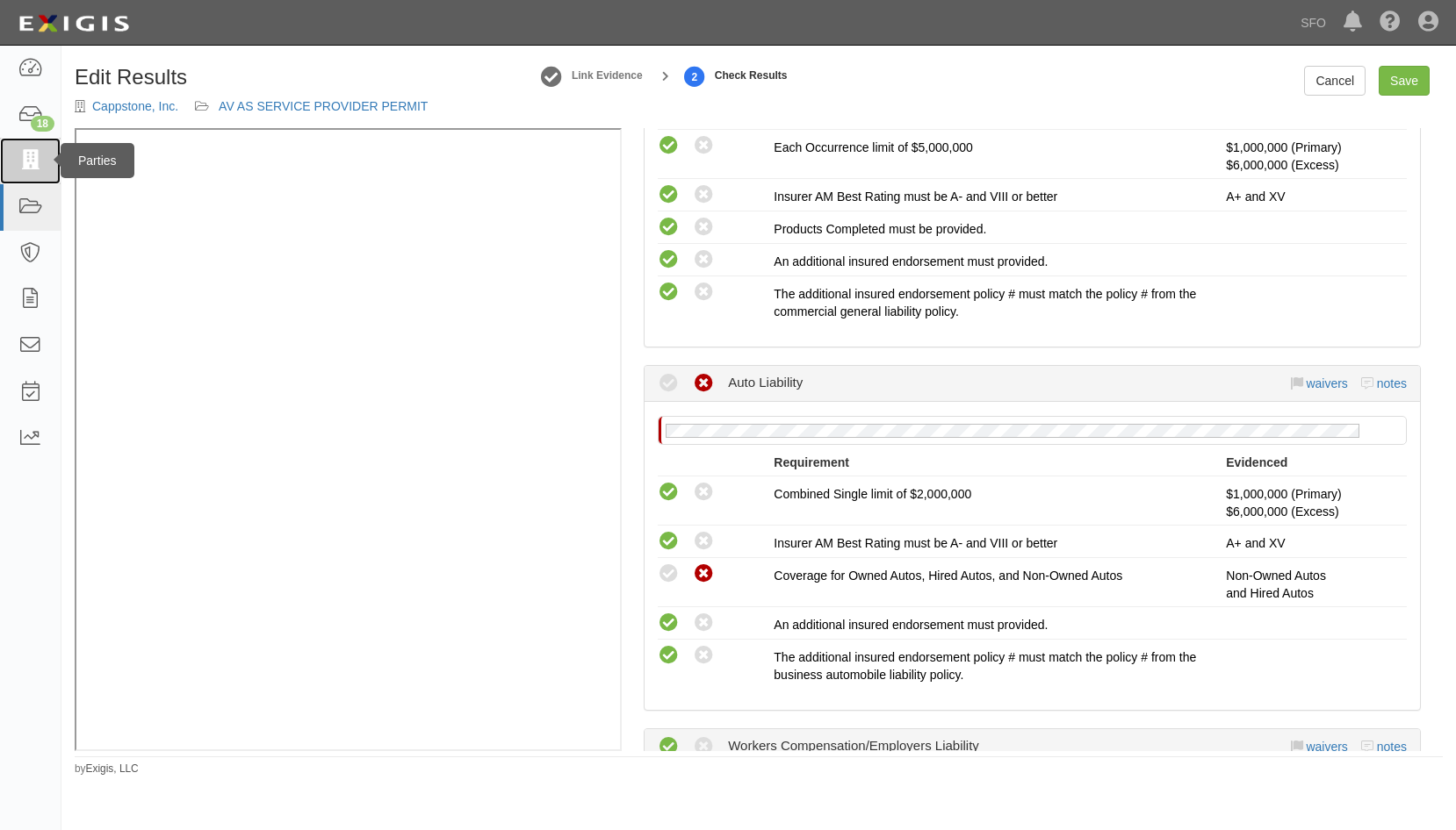
click at [23, 174] on link at bounding box center [30, 161] width 61 height 47
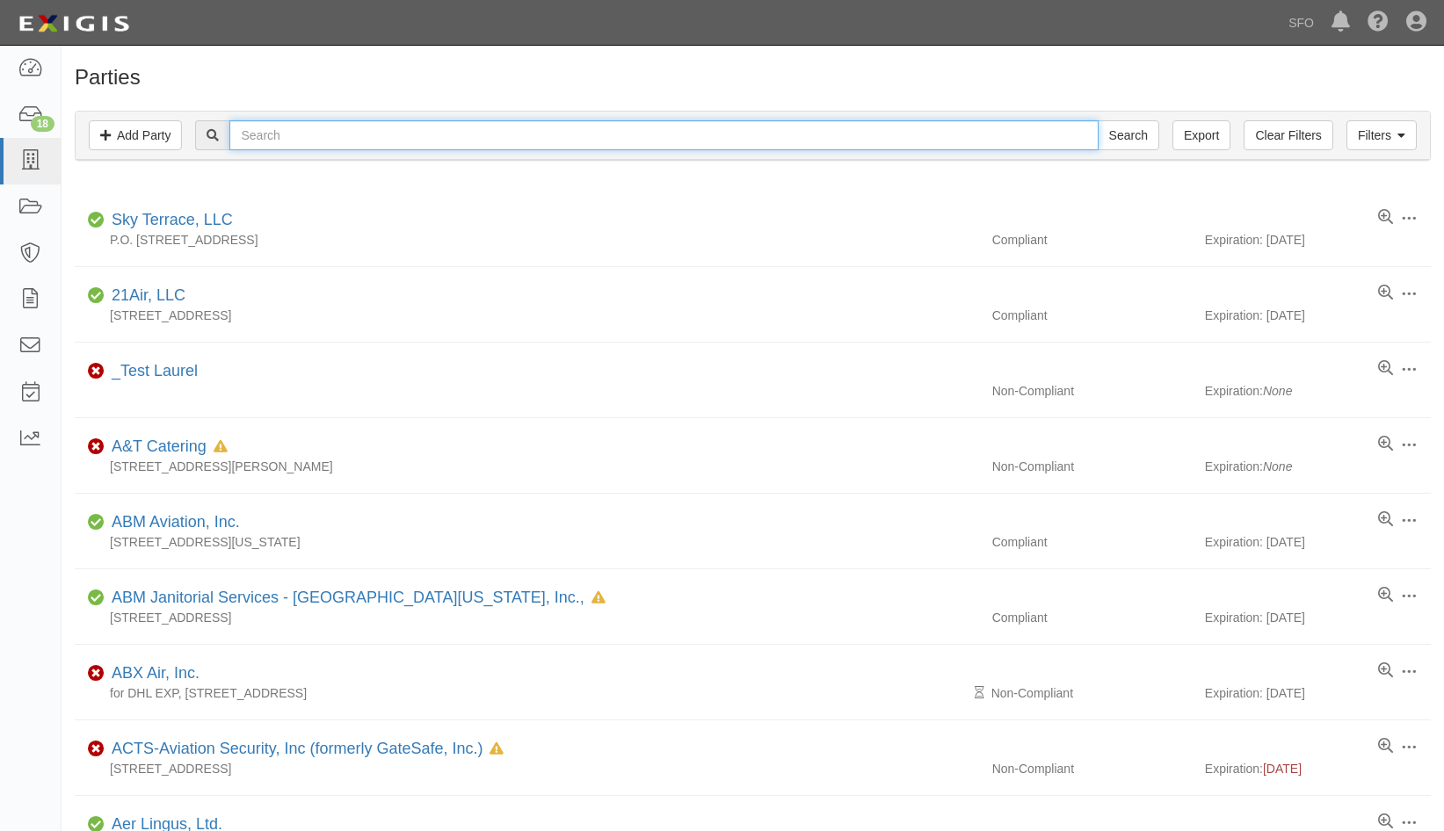
click at [273, 138] on input "text" at bounding box center [663, 135] width 868 height 30
type input "china"
click at [1097, 120] on input "Search" at bounding box center [1128, 135] width 62 height 30
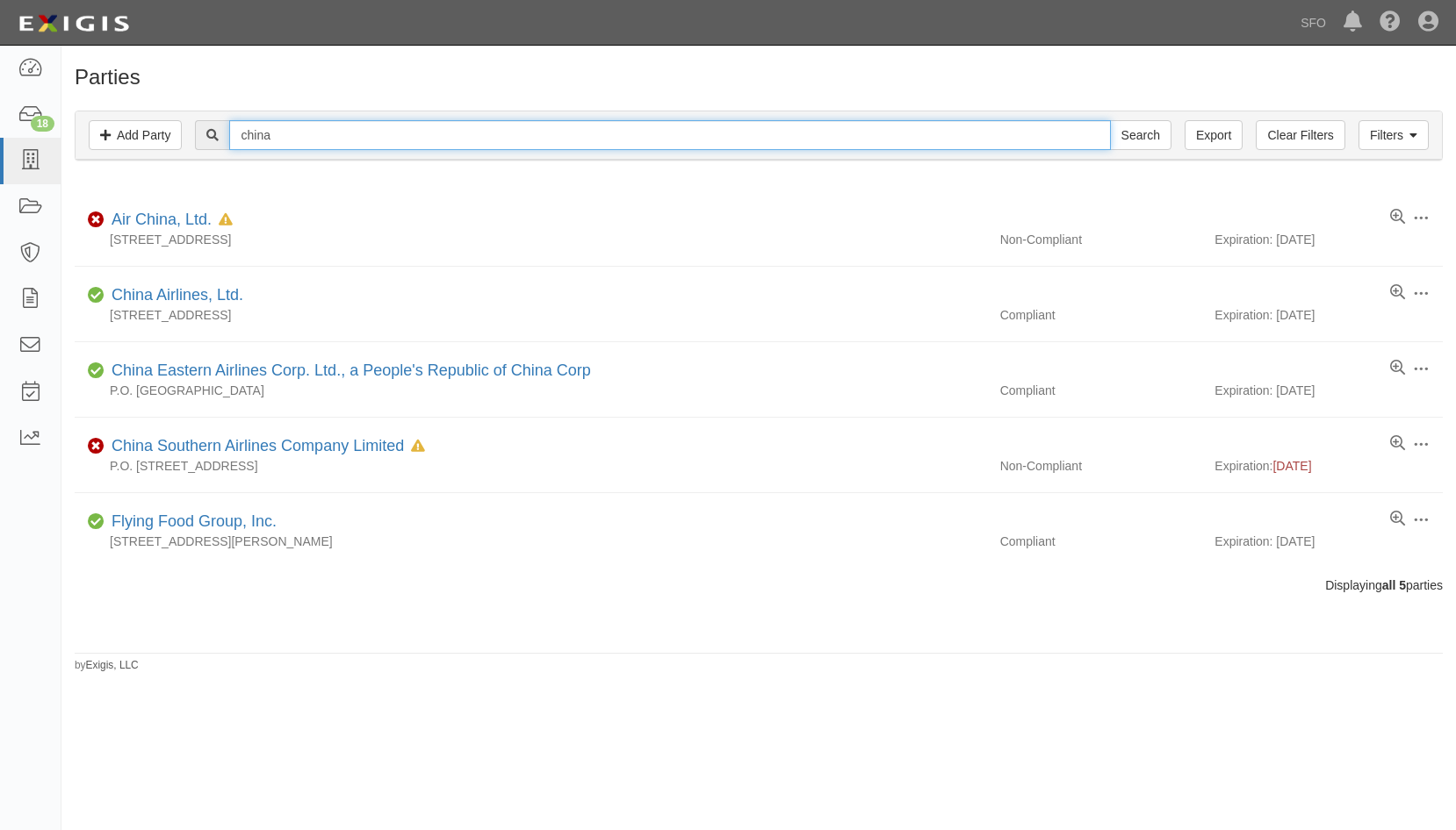
drag, startPoint x: 388, startPoint y: 133, endPoint x: 74, endPoint y: 122, distance: 314.2
click at [75, 125] on div "Filters Add Party Clear Filters Export [GEOGRAPHIC_DATA] Search Filters Complia…" at bounding box center [758, 136] width 1368 height 50
type input "[PERSON_NAME]"
click at [1110, 120] on input "Search" at bounding box center [1141, 135] width 62 height 30
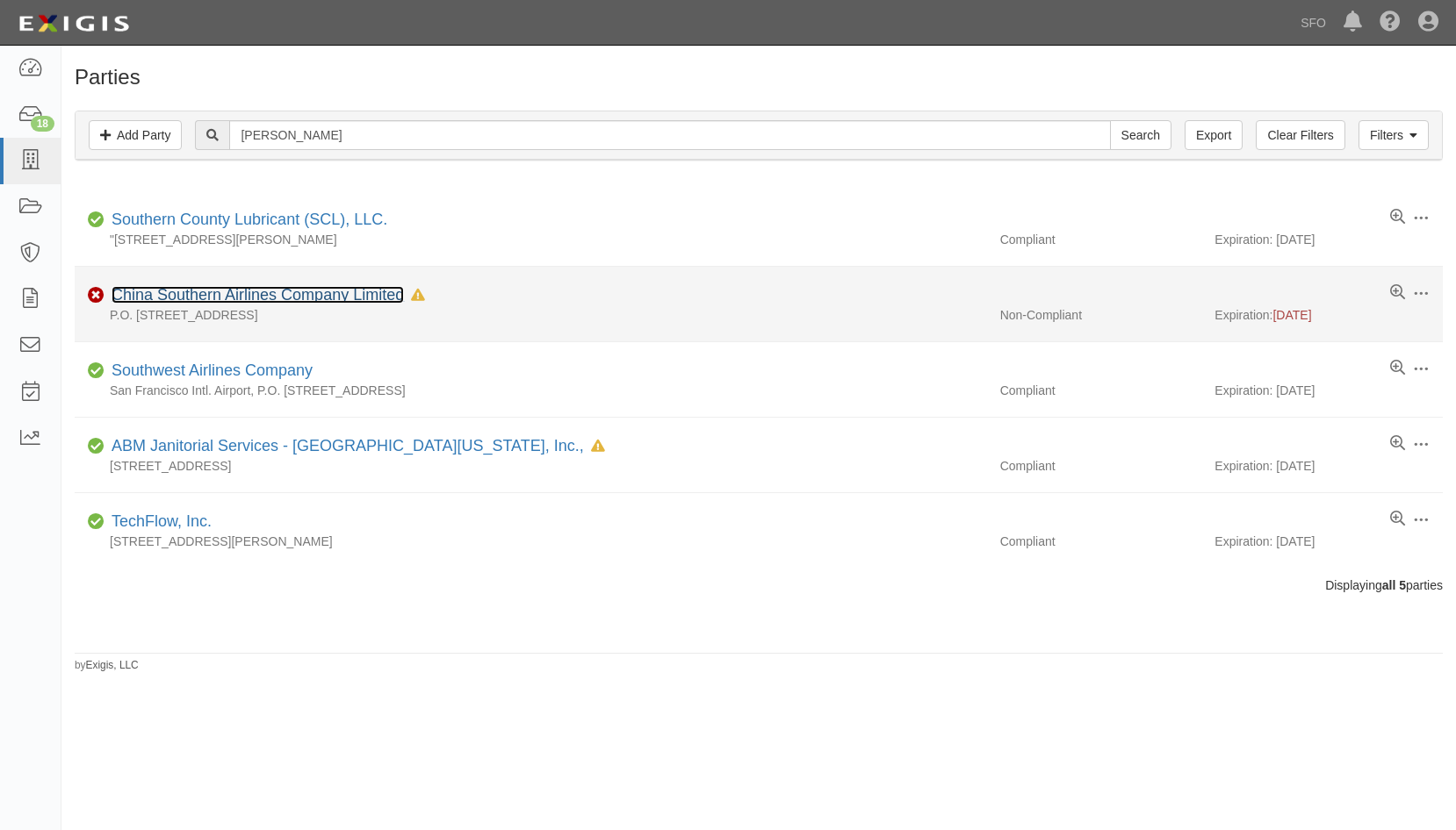
click at [308, 293] on link "China Southern Airlines Company Limited" at bounding box center [258, 295] width 293 height 18
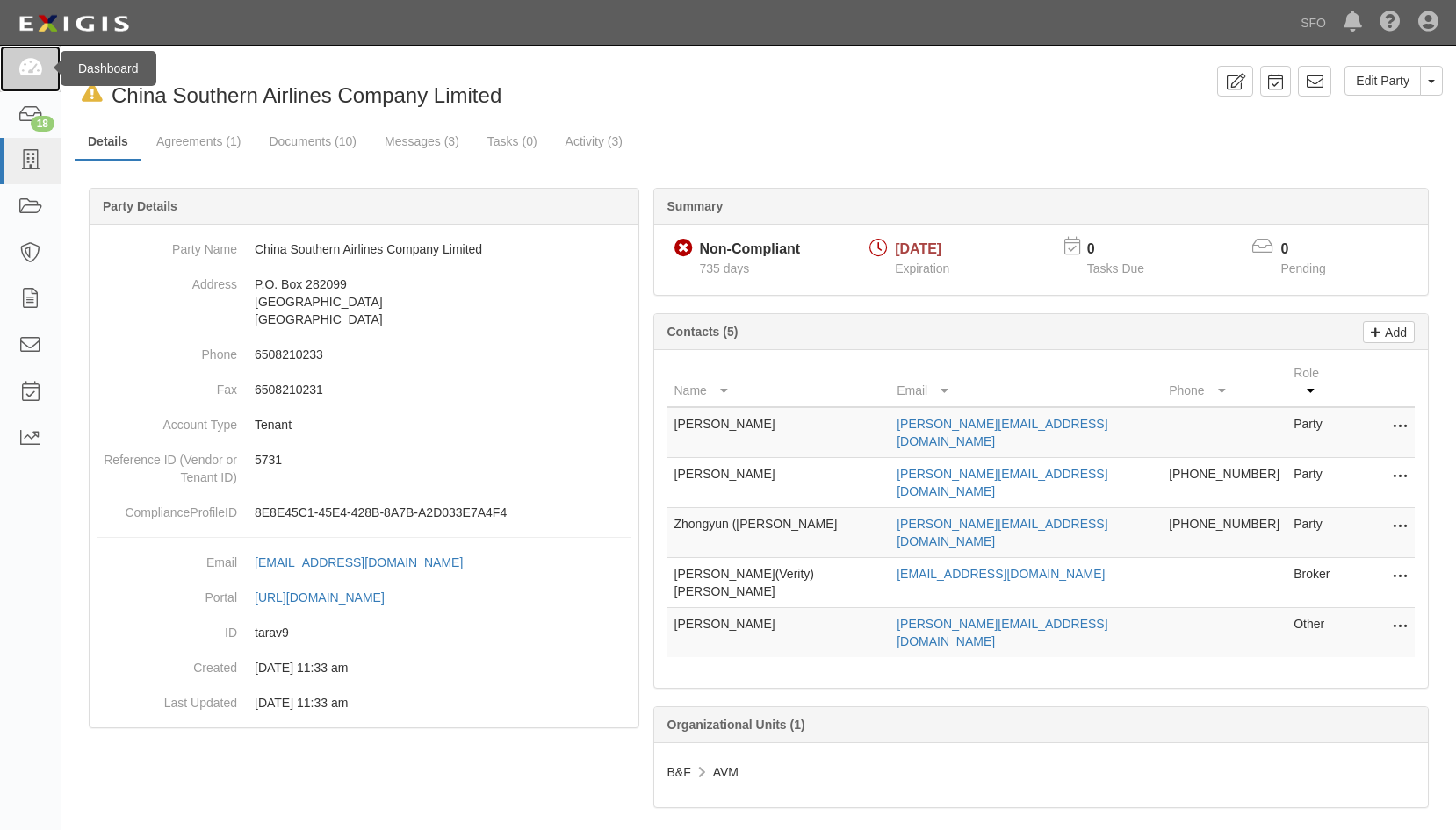
click at [37, 81] on link at bounding box center [30, 69] width 61 height 47
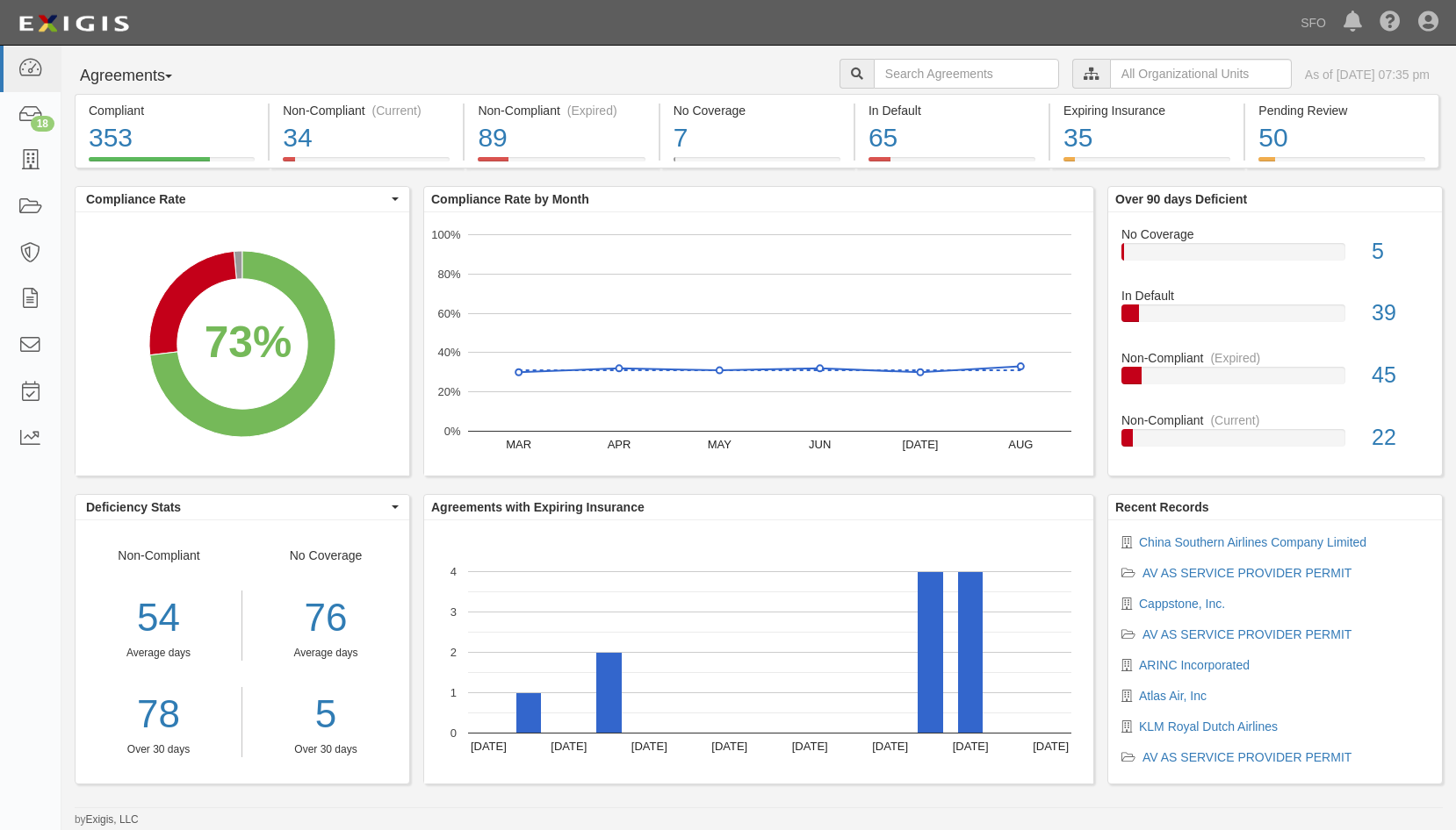
click at [99, 74] on button "Agreements" at bounding box center [141, 76] width 132 height 35
click at [132, 103] on link "Parties" at bounding box center [145, 112] width 139 height 23
